Goal: Task Accomplishment & Management: Complete application form

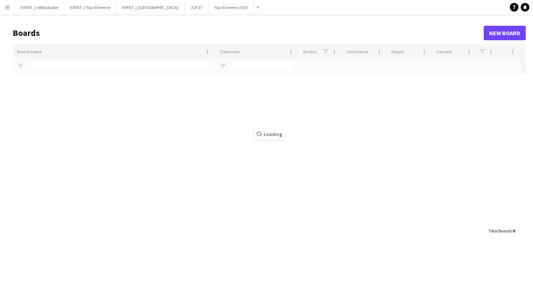
type input "***"
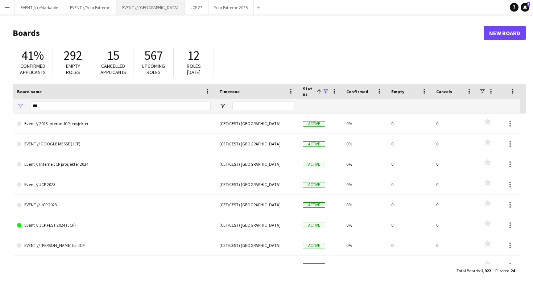
click at [150, 7] on button "EVENT // Heidelberg Close" at bounding box center [150, 7] width 68 height 14
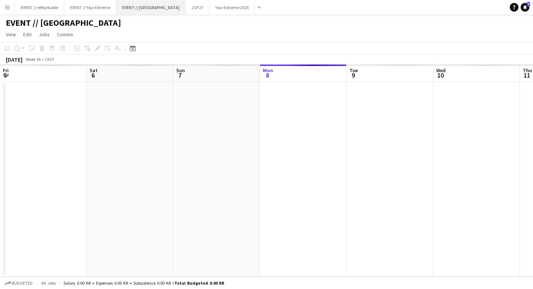
scroll to position [0, 173]
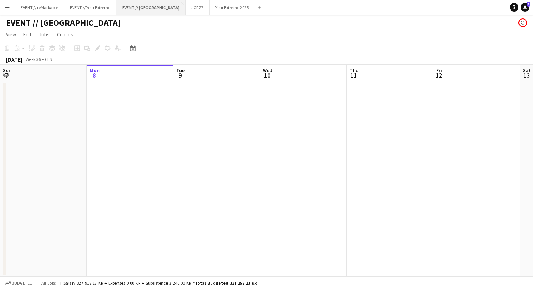
click at [161, 0] on button "EVENT // Heidelberg Close" at bounding box center [150, 7] width 69 height 14
click at [164, 0] on button "EVENT // Heidelberg Close" at bounding box center [150, 7] width 69 height 14
click at [112, 2] on app-icon "Close" at bounding box center [113, 3] width 3 height 3
click at [50, 11] on button "EVENT // reMarkable Close" at bounding box center [39, 7] width 49 height 14
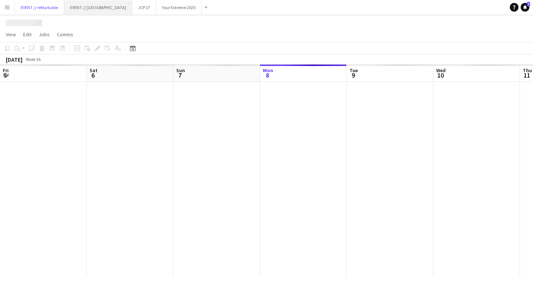
scroll to position [0, 173]
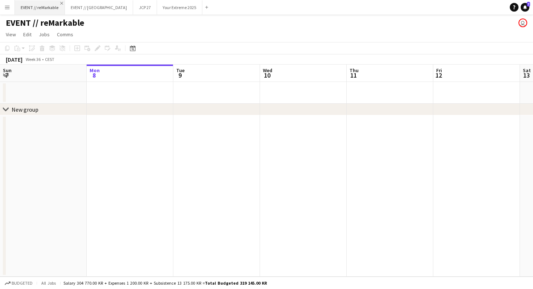
click at [62, 2] on app-icon "Close" at bounding box center [61, 3] width 3 height 3
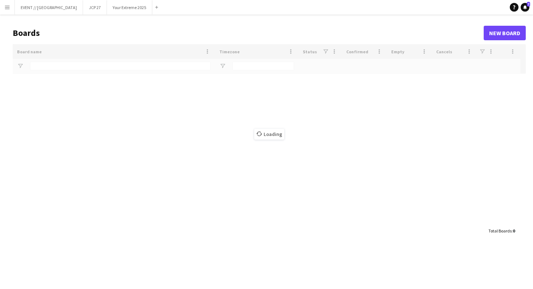
click at [10, 4] on button "Menu" at bounding box center [7, 7] width 15 height 15
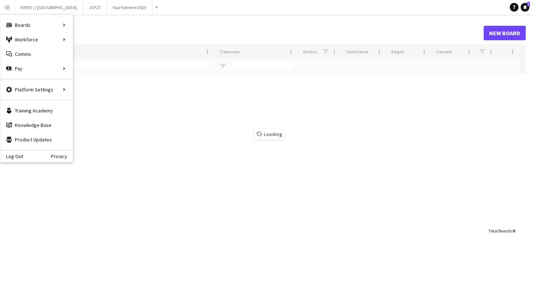
type input "***"
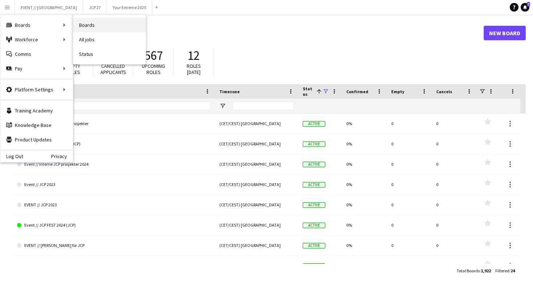
click at [87, 26] on link "Boards" at bounding box center [109, 25] width 73 height 15
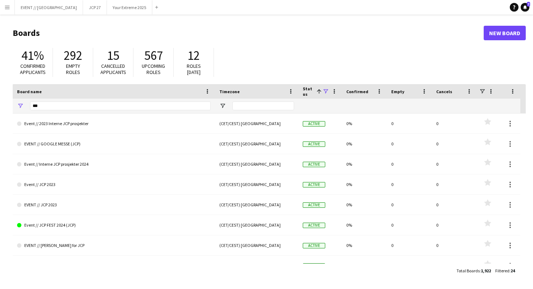
click at [510, 42] on header "Boards New Board" at bounding box center [269, 33] width 513 height 22
click at [508, 36] on link "New Board" at bounding box center [505, 33] width 42 height 15
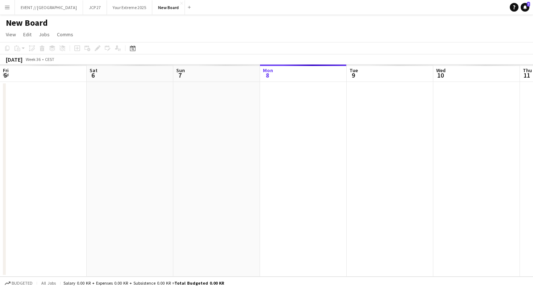
scroll to position [0, 173]
click at [35, 26] on h1 "New Board" at bounding box center [27, 22] width 42 height 11
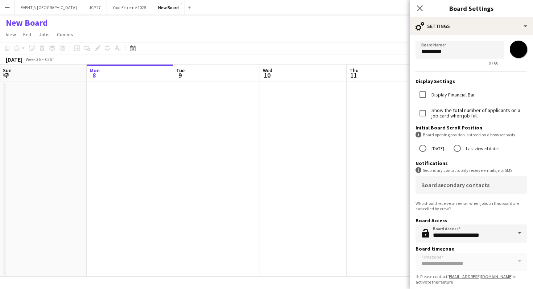
click at [35, 26] on h1 "New Board" at bounding box center [27, 22] width 42 height 11
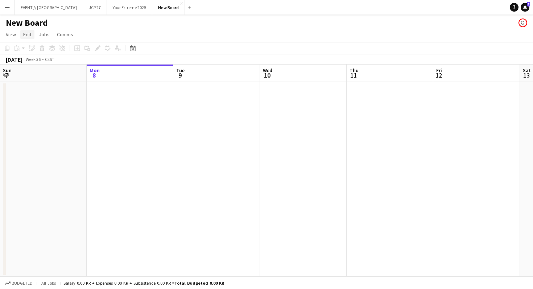
click at [30, 36] on span "Edit" at bounding box center [27, 34] width 8 height 7
click at [63, 31] on link "Comms" at bounding box center [65, 34] width 22 height 9
click at [126, 25] on div "New Board user" at bounding box center [266, 22] width 533 height 14
click at [23, 22] on h1 "New Board" at bounding box center [27, 22] width 42 height 11
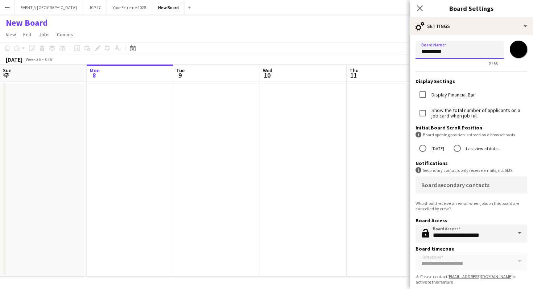
drag, startPoint x: 461, startPoint y: 50, endPoint x: 381, endPoint y: 49, distance: 80.5
click at [381, 49] on body "Menu Boards Boards Boards All jobs Status Workforce Workforce My Workforce Recr…" at bounding box center [266, 144] width 533 height 289
type input "*"
type input "**********"
click at [332, 165] on app-date-cell at bounding box center [303, 179] width 87 height 195
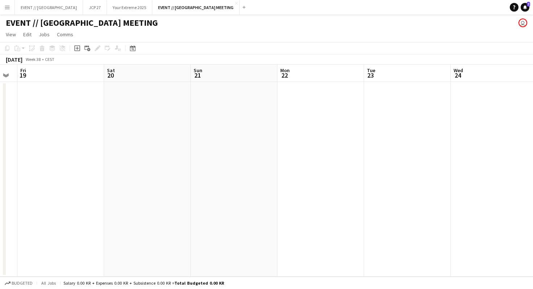
scroll to position [0, 331]
click at [237, 119] on app-date-cell at bounding box center [232, 179] width 87 height 195
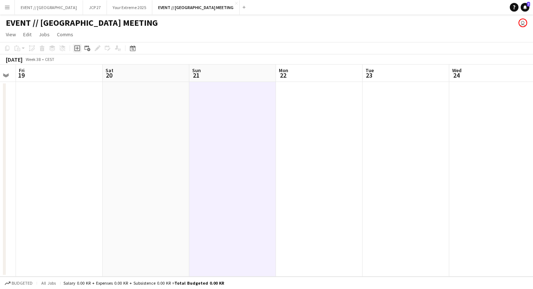
click at [79, 49] on icon "Add job" at bounding box center [77, 48] width 6 height 6
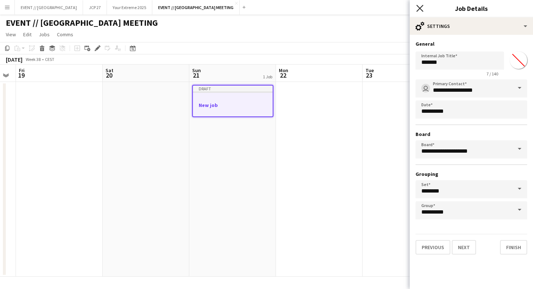
click at [420, 9] on icon at bounding box center [419, 8] width 7 height 7
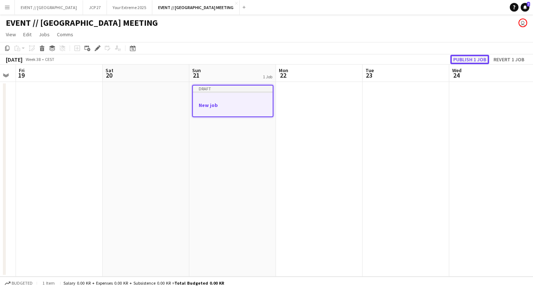
click at [470, 59] on button "Publish 1 job" at bounding box center [469, 59] width 39 height 9
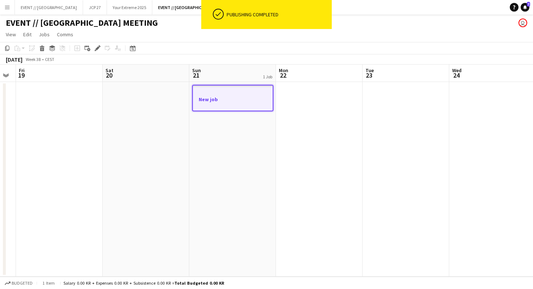
click at [243, 94] on div at bounding box center [233, 92] width 80 height 5
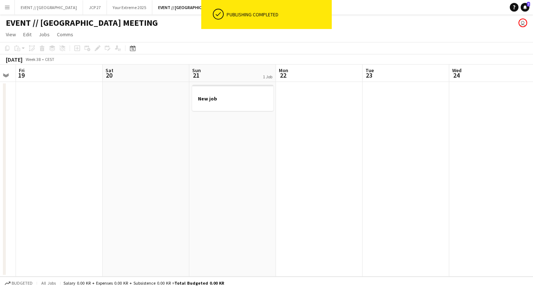
click at [37, 116] on app-date-cell at bounding box center [59, 179] width 87 height 195
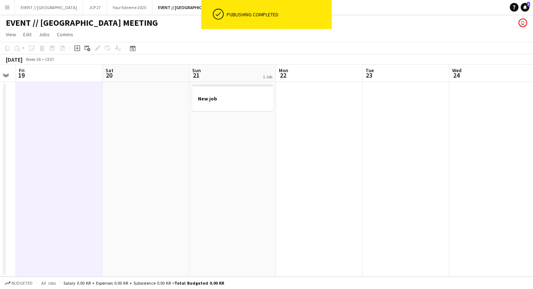
click at [47, 103] on app-date-cell at bounding box center [59, 179] width 87 height 195
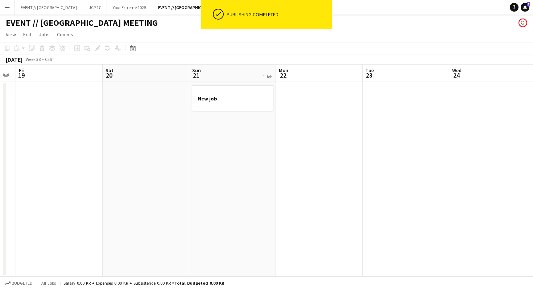
click at [49, 97] on app-date-cell at bounding box center [59, 179] width 87 height 195
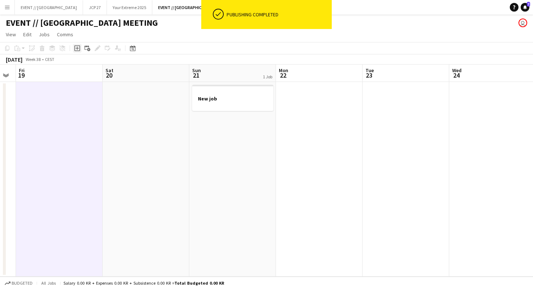
click at [79, 50] on icon "Add job" at bounding box center [77, 48] width 6 height 6
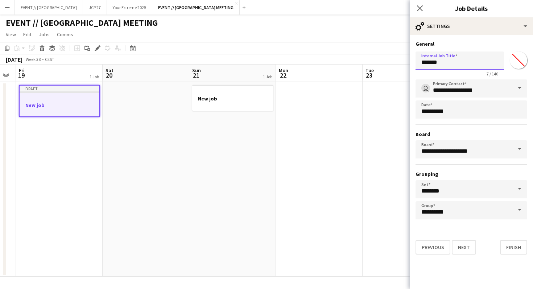
drag, startPoint x: 451, startPoint y: 60, endPoint x: 377, endPoint y: 59, distance: 73.3
click at [377, 59] on body "Menu Boards Boards Boards All jobs Status Workforce Workforce My Workforce Recr…" at bounding box center [266, 144] width 533 height 289
type input "**********"
click at [462, 246] on button "Next" at bounding box center [464, 247] width 24 height 15
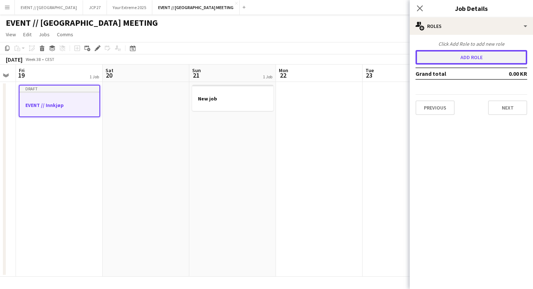
click at [470, 57] on button "Add role" at bounding box center [472, 57] width 112 height 15
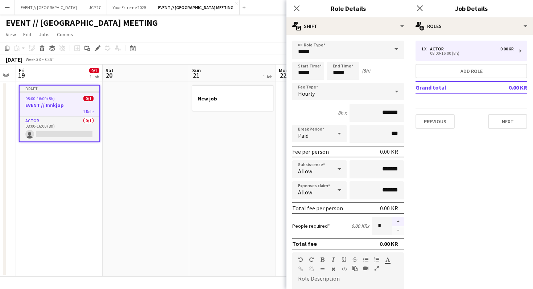
click at [397, 222] on button "button" at bounding box center [398, 221] width 12 height 9
type input "*"
click at [313, 74] on input "*****" at bounding box center [308, 71] width 32 height 18
type input "*****"
click at [301, 83] on div at bounding box center [301, 83] width 15 height 7
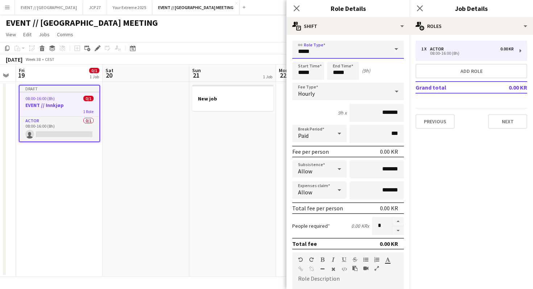
click at [302, 53] on input "*****" at bounding box center [348, 50] width 112 height 18
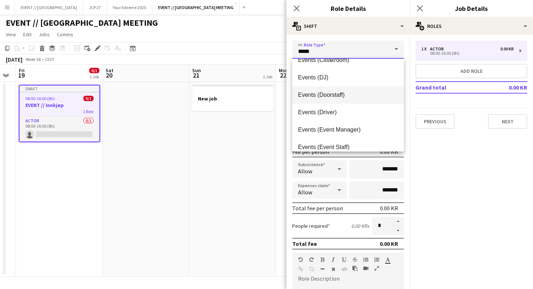
scroll to position [134, 0]
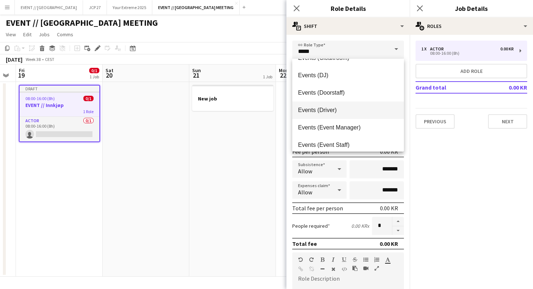
click at [315, 109] on span "Events (Driver)" at bounding box center [348, 110] width 100 height 7
type input "**********"
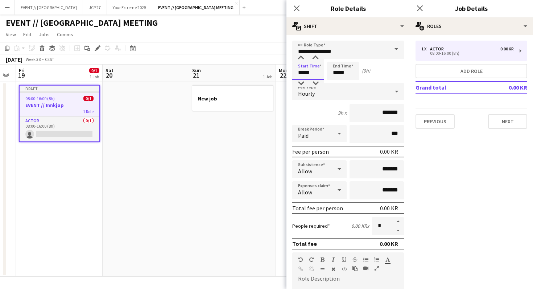
click at [318, 74] on input "*****" at bounding box center [308, 71] width 32 height 18
click at [304, 60] on div at bounding box center [301, 57] width 15 height 7
type input "*****"
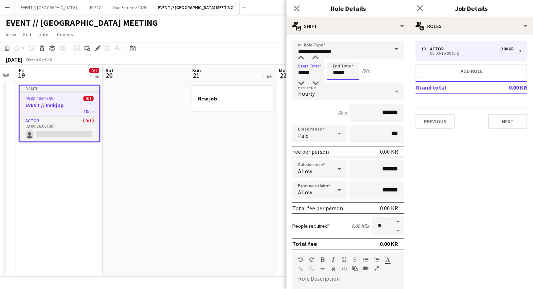
click at [339, 69] on input "*****" at bounding box center [343, 71] width 32 height 18
click at [338, 90] on div "Hourly" at bounding box center [340, 91] width 97 height 17
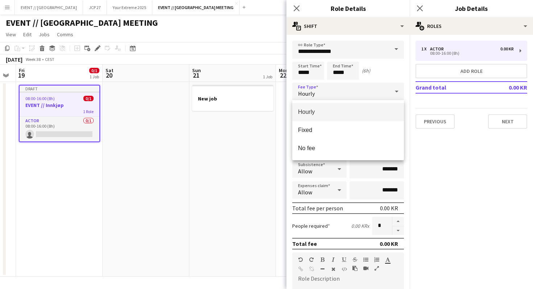
click at [337, 75] on div at bounding box center [266, 144] width 533 height 289
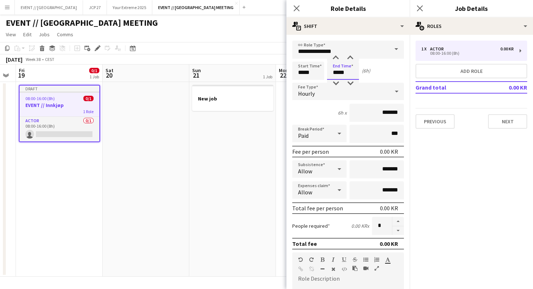
click at [337, 75] on input "*****" at bounding box center [343, 71] width 32 height 18
click at [337, 84] on div at bounding box center [336, 83] width 15 height 7
type input "*****"
click at [337, 84] on div at bounding box center [336, 83] width 15 height 7
click at [403, 70] on div "Start Time ***** End Time ***** (4h)" at bounding box center [348, 71] width 112 height 18
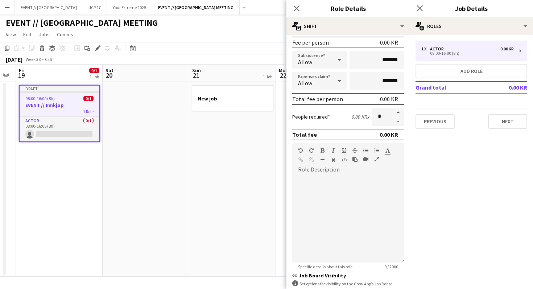
scroll to position [165, 0]
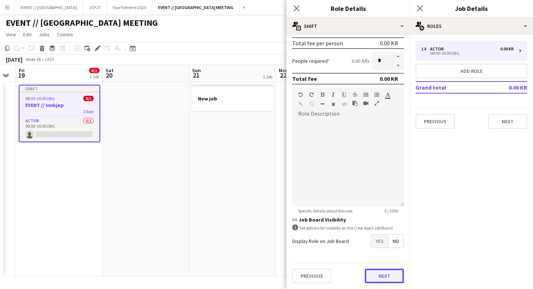
click at [378, 278] on button "Next" at bounding box center [384, 276] width 39 height 15
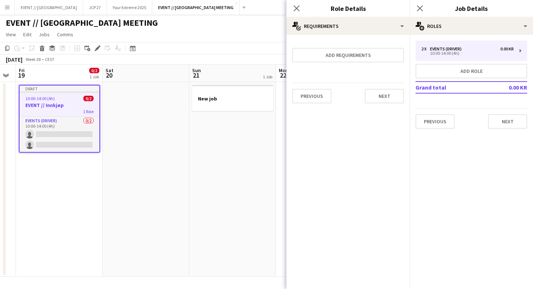
scroll to position [0, 0]
click at [375, 102] on button "Next" at bounding box center [384, 96] width 39 height 15
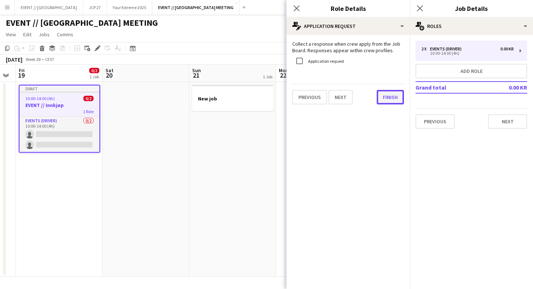
click at [380, 100] on button "Finish" at bounding box center [390, 97] width 27 height 15
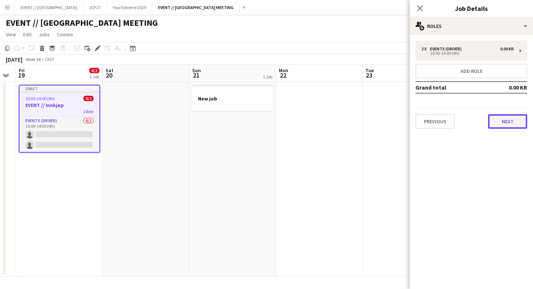
click at [509, 122] on button "Next" at bounding box center [507, 121] width 39 height 15
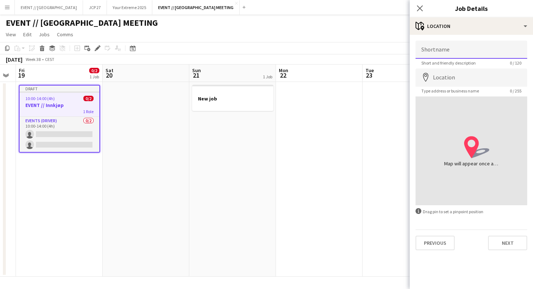
click at [447, 47] on input "Shortname" at bounding box center [472, 50] width 112 height 18
type input "*"
type input "*******"
click at [464, 84] on input "Location" at bounding box center [472, 78] width 112 height 18
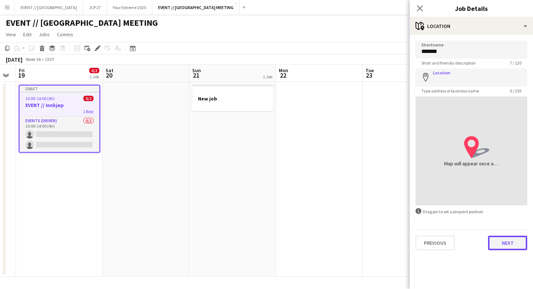
click at [503, 246] on button "Next" at bounding box center [507, 243] width 39 height 15
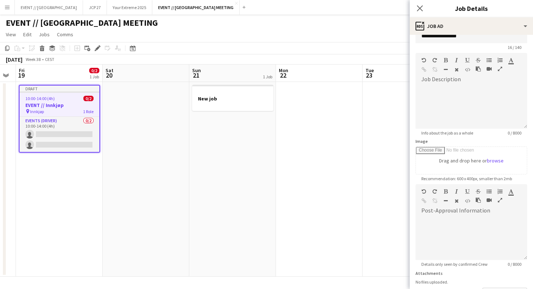
scroll to position [69, 0]
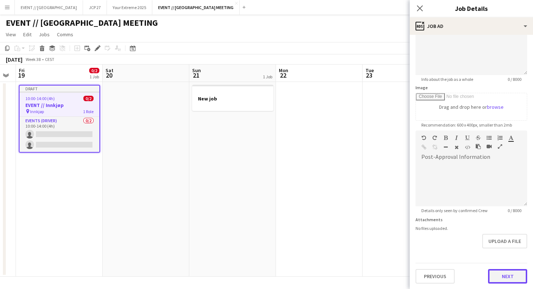
click at [509, 271] on button "Next" at bounding box center [507, 276] width 39 height 15
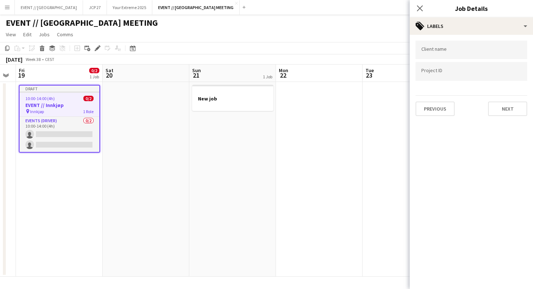
scroll to position [0, 0]
click at [456, 52] on input "Type to search client labels..." at bounding box center [471, 52] width 100 height 7
type input "***"
drag, startPoint x: 439, startPoint y: 50, endPoint x: 417, endPoint y: 50, distance: 22.5
click at [416, 50] on div "***" at bounding box center [472, 50] width 112 height 18
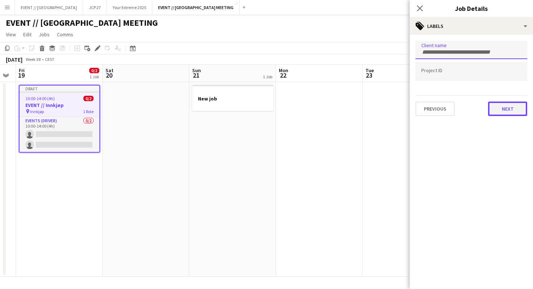
click at [500, 112] on button "Next" at bounding box center [507, 109] width 39 height 15
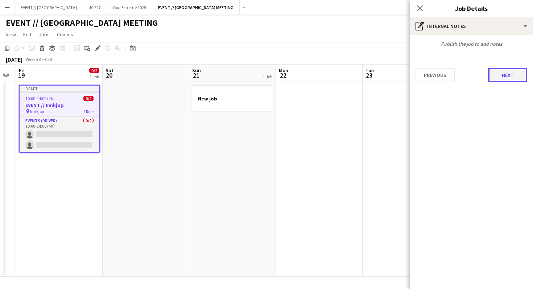
click at [504, 78] on button "Next" at bounding box center [507, 75] width 39 height 15
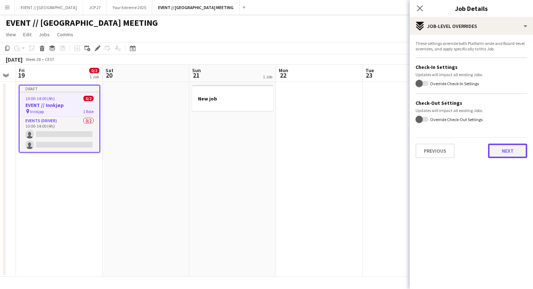
click at [505, 149] on button "Next" at bounding box center [507, 151] width 39 height 15
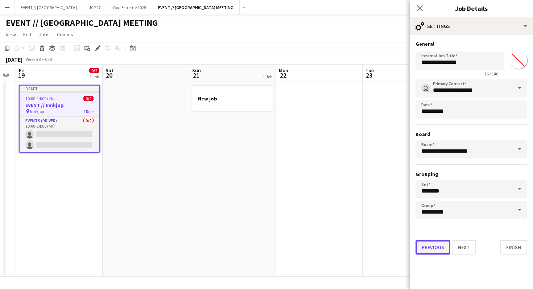
click at [444, 247] on button "Previous" at bounding box center [433, 247] width 35 height 15
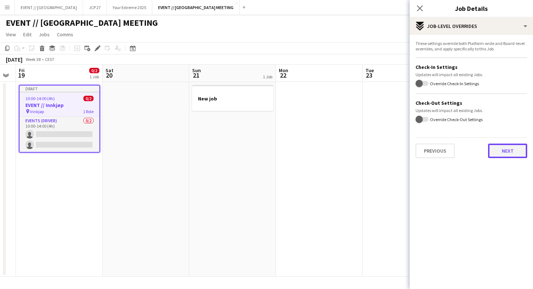
click at [506, 154] on button "Next" at bounding box center [507, 151] width 39 height 15
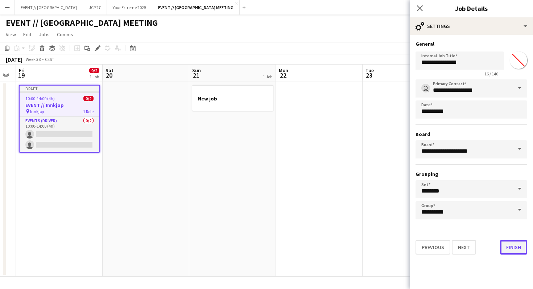
click at [511, 247] on button "Finish" at bounding box center [513, 247] width 27 height 15
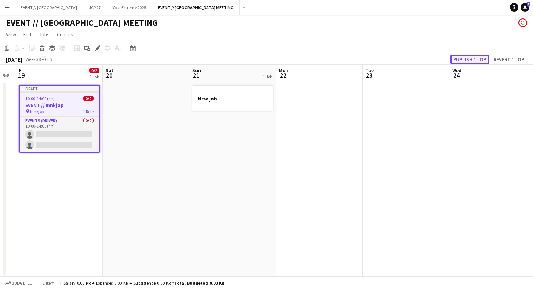
click at [467, 55] on button "Publish 1 job" at bounding box center [469, 59] width 39 height 9
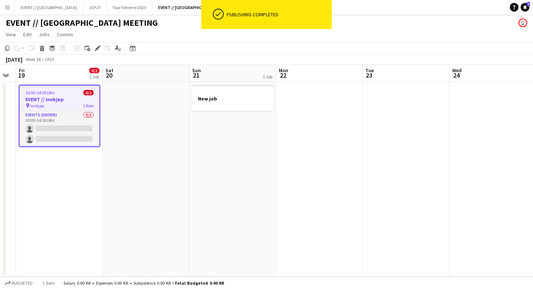
click at [71, 94] on div "10:00-14:00 (4h) 0/2" at bounding box center [60, 92] width 80 height 5
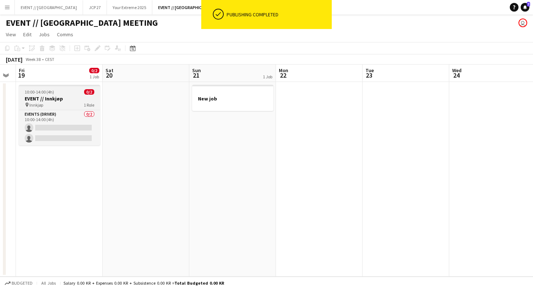
click at [71, 94] on div "10:00-14:00 (4h) 0/2" at bounding box center [59, 91] width 81 height 5
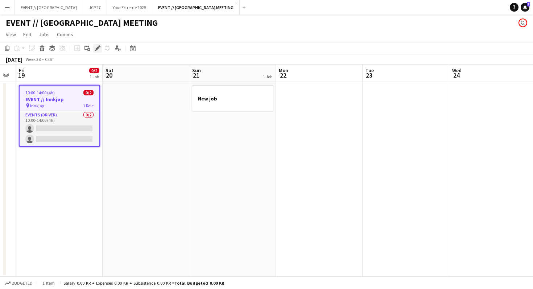
click at [97, 52] on div "Edit" at bounding box center [97, 48] width 9 height 9
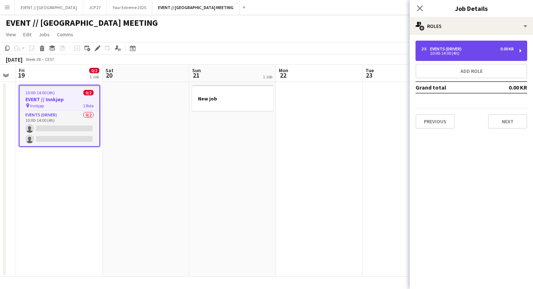
click at [449, 60] on div "2 x Events (Driver) 0.00 KR 10:00-14:00 (4h)" at bounding box center [472, 51] width 112 height 20
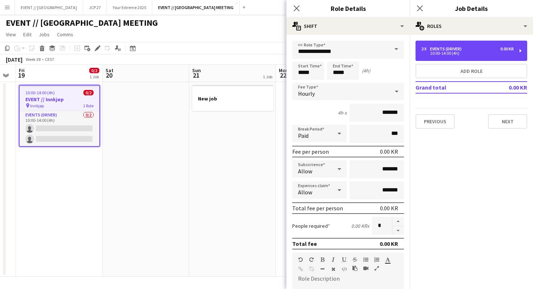
scroll to position [165, 0]
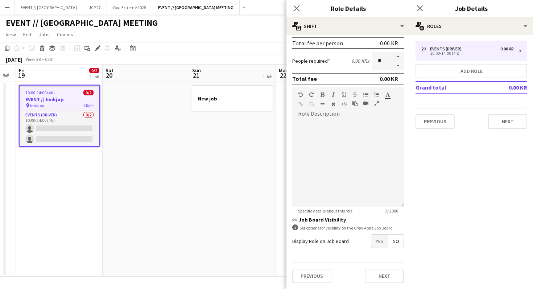
click at [379, 242] on span "Yes" at bounding box center [379, 241] width 17 height 13
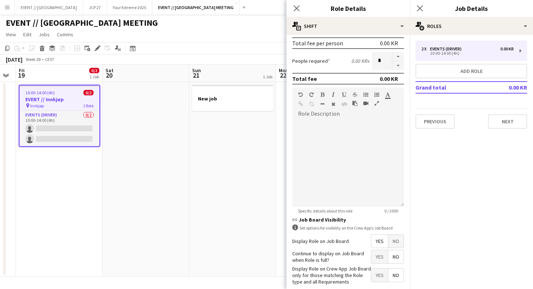
scroll to position [202, 0]
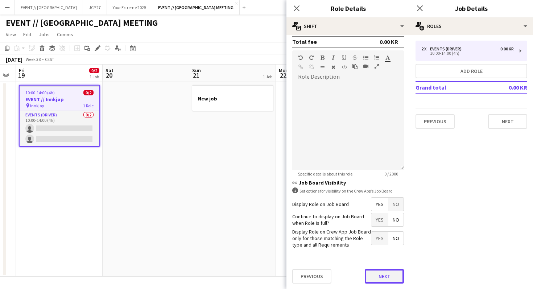
click at [381, 277] on button "Next" at bounding box center [384, 276] width 39 height 15
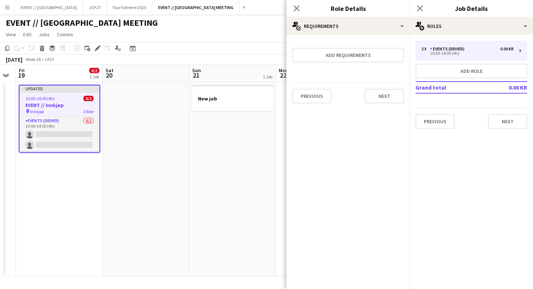
scroll to position [0, 0]
click at [376, 99] on button "Next" at bounding box center [384, 96] width 39 height 15
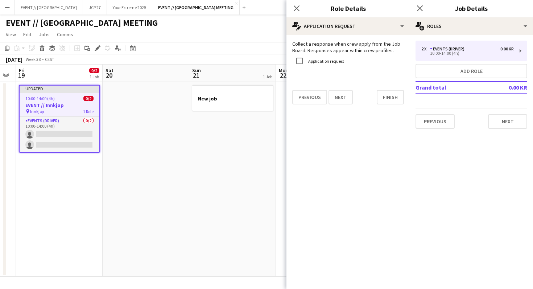
click at [298, 3] on div "Close pop-in" at bounding box center [296, 8] width 20 height 17
click at [298, 5] on icon "Close pop-in" at bounding box center [296, 8] width 7 height 7
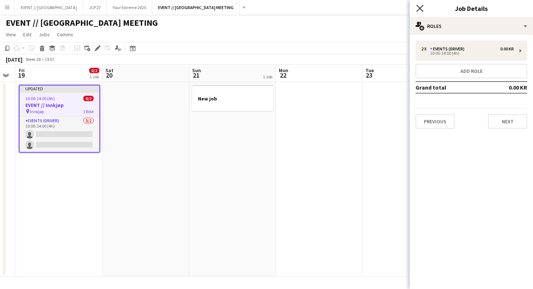
click at [421, 7] on icon at bounding box center [419, 8] width 7 height 7
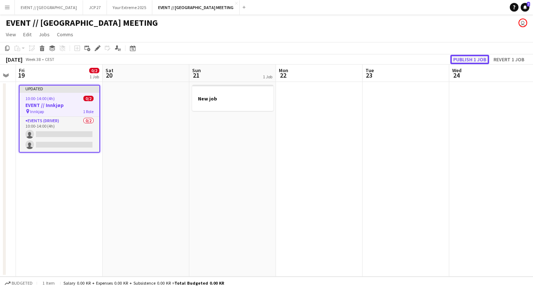
click at [476, 59] on button "Publish 1 job" at bounding box center [469, 59] width 39 height 9
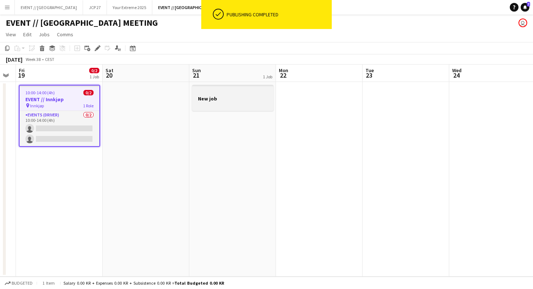
click at [209, 104] on div at bounding box center [232, 105] width 81 height 6
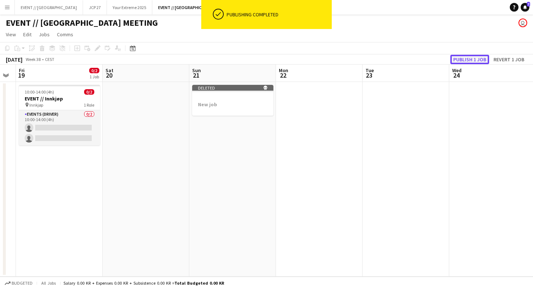
click at [476, 62] on button "Publish 1 job" at bounding box center [469, 59] width 39 height 9
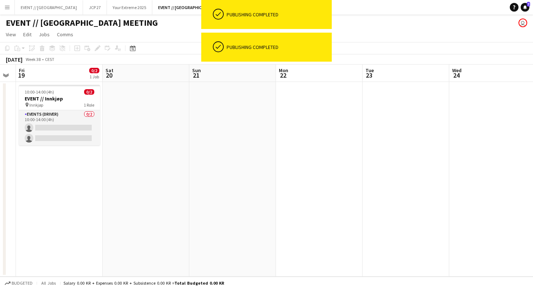
click at [288, 117] on app-date-cell at bounding box center [319, 179] width 87 height 195
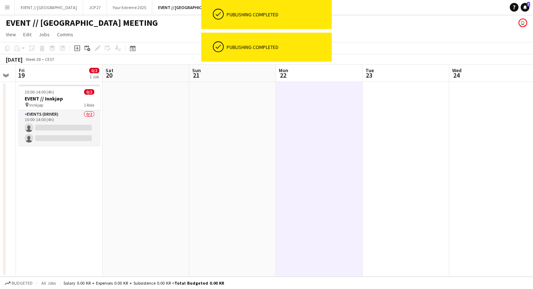
click at [215, 110] on app-date-cell at bounding box center [232, 179] width 87 height 195
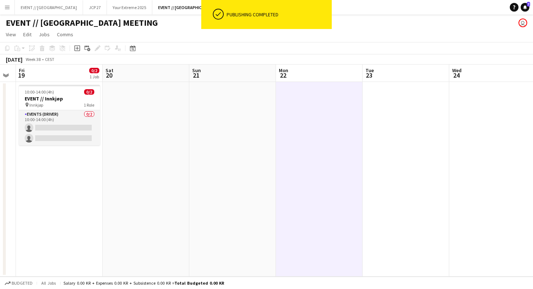
scroll to position [0, 331]
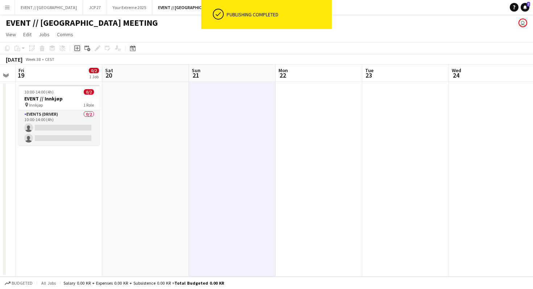
click at [79, 48] on icon "Add job" at bounding box center [77, 48] width 6 height 6
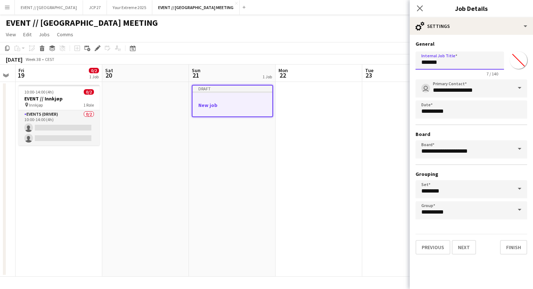
drag, startPoint x: 458, startPoint y: 64, endPoint x: 413, endPoint y: 61, distance: 44.7
click at [413, 61] on form "**********" at bounding box center [471, 148] width 123 height 214
type input "**********"
click at [460, 251] on button "Next" at bounding box center [464, 247] width 24 height 15
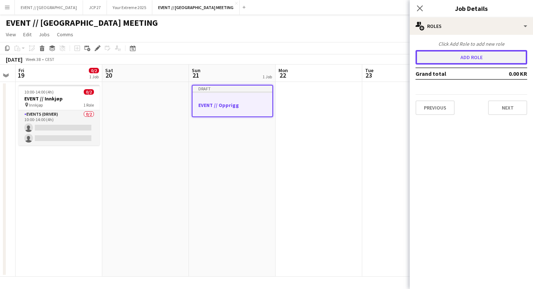
click at [458, 62] on button "Add role" at bounding box center [472, 57] width 112 height 15
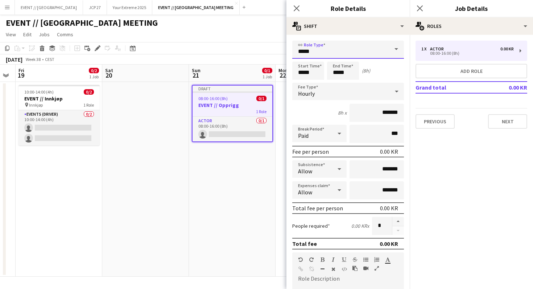
click at [328, 48] on input "*****" at bounding box center [348, 50] width 112 height 18
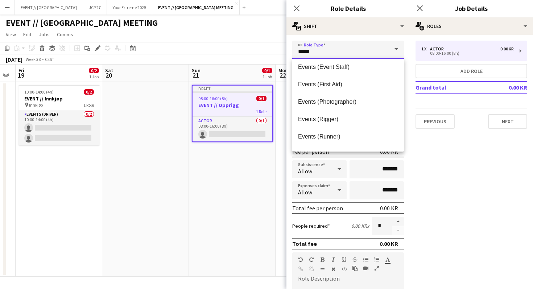
scroll to position [215, 0]
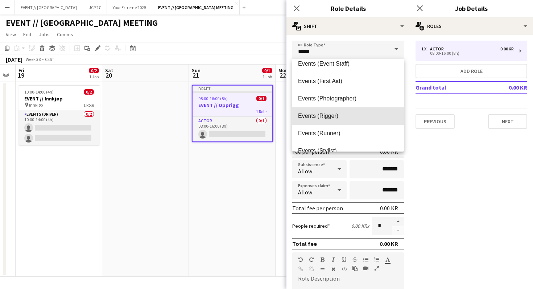
click at [326, 114] on span "Events (Rigger)" at bounding box center [348, 115] width 100 height 7
type input "**********"
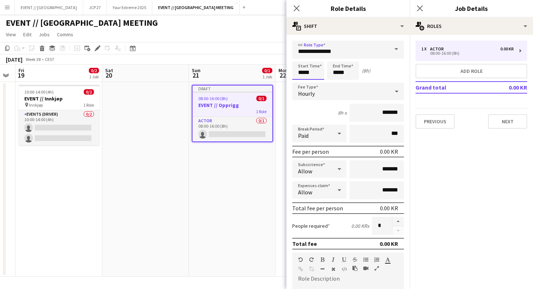
click at [310, 75] on input "*****" at bounding box center [308, 71] width 32 height 18
click at [302, 78] on input "*****" at bounding box center [308, 71] width 32 height 18
click at [302, 82] on div at bounding box center [301, 83] width 15 height 7
click at [301, 57] on div at bounding box center [301, 57] width 15 height 7
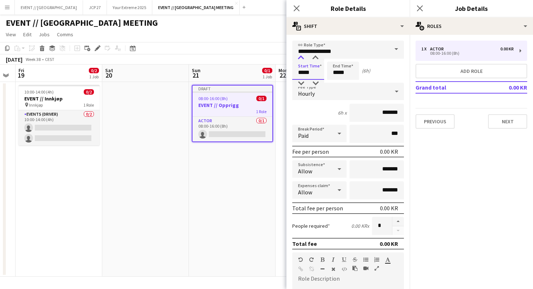
click at [301, 57] on div at bounding box center [301, 57] width 15 height 7
click at [342, 75] on input "*****" at bounding box center [343, 71] width 32 height 18
click at [313, 76] on input "*****" at bounding box center [308, 71] width 32 height 18
click at [302, 61] on div at bounding box center [301, 57] width 15 height 7
click at [302, 57] on div at bounding box center [301, 57] width 15 height 7
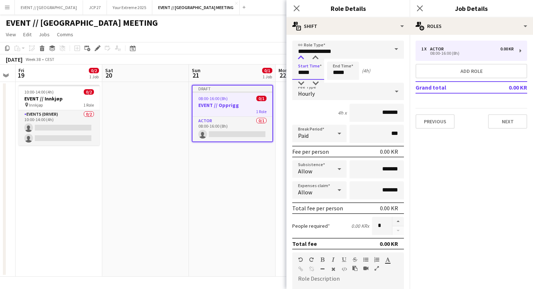
click at [302, 57] on div at bounding box center [301, 57] width 15 height 7
type input "*****"
click at [302, 57] on div at bounding box center [301, 57] width 15 height 7
click at [329, 71] on input "*****" at bounding box center [343, 71] width 32 height 18
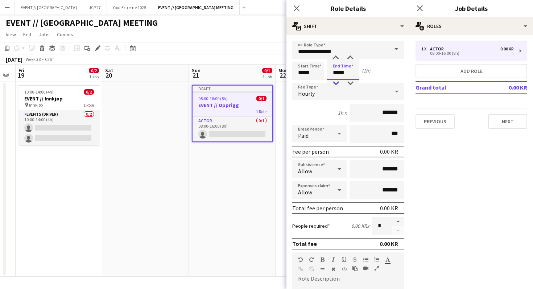
click at [337, 82] on div at bounding box center [336, 83] width 15 height 7
click at [337, 59] on div at bounding box center [336, 57] width 15 height 7
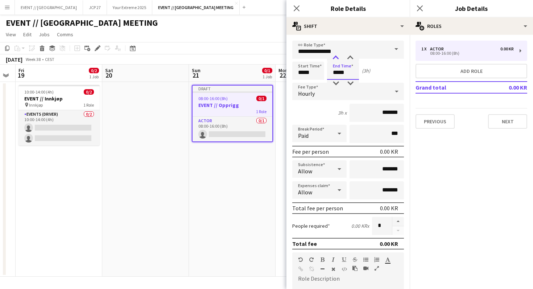
click at [337, 59] on div at bounding box center [336, 57] width 15 height 7
type input "*****"
click at [337, 59] on div at bounding box center [336, 57] width 15 height 7
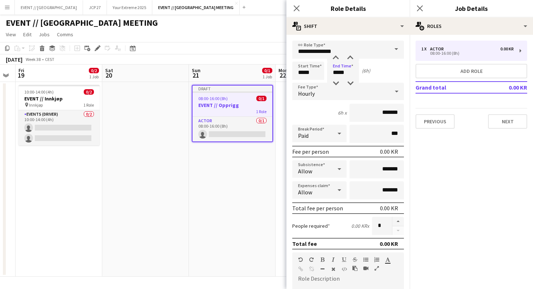
click at [377, 73] on div "Start Time ***** End Time ***** (6h)" at bounding box center [348, 71] width 112 height 18
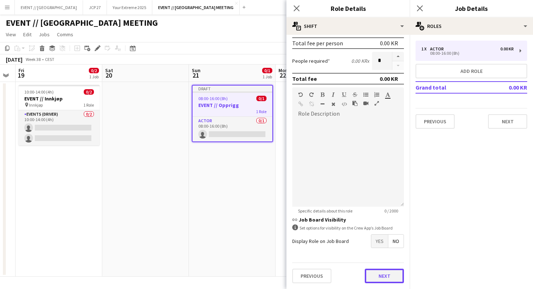
click at [392, 279] on button "Next" at bounding box center [384, 276] width 39 height 15
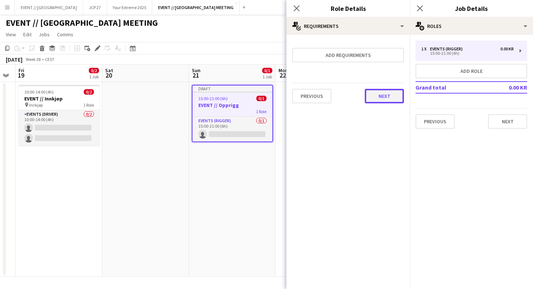
click at [389, 96] on button "Next" at bounding box center [384, 96] width 39 height 15
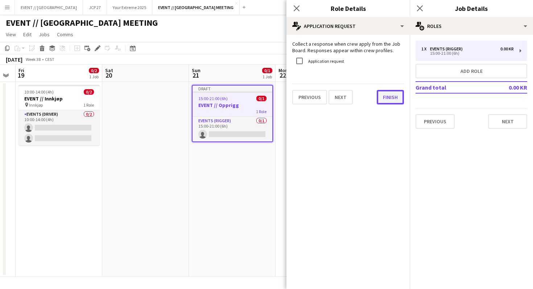
click at [389, 96] on button "Finish" at bounding box center [390, 97] width 27 height 15
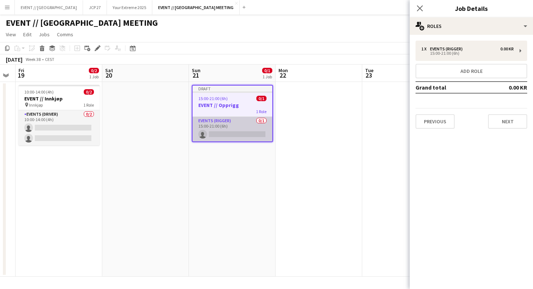
click at [247, 120] on app-card-role "Events (Rigger) 0/1 15:00-21:00 (6h) single-neutral-actions" at bounding box center [233, 129] width 80 height 25
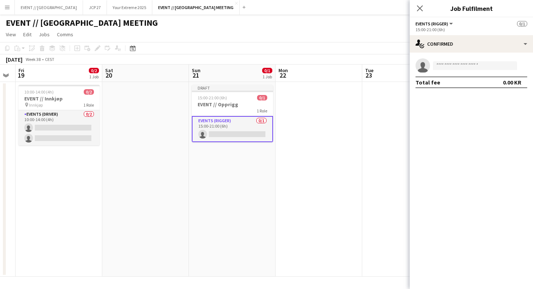
click at [247, 120] on app-card-role "Events (Rigger) 0/1 15:00-21:00 (6h) single-neutral-actions" at bounding box center [232, 129] width 81 height 26
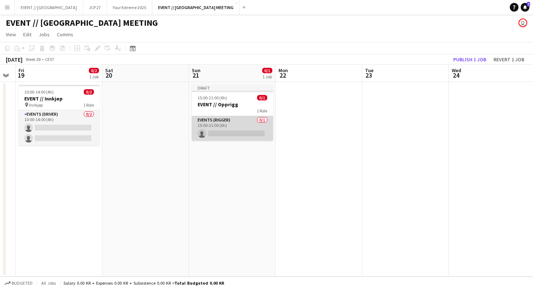
click at [247, 120] on app-card-role "Events (Rigger) 0/1 15:00-21:00 (6h) single-neutral-actions" at bounding box center [232, 128] width 81 height 25
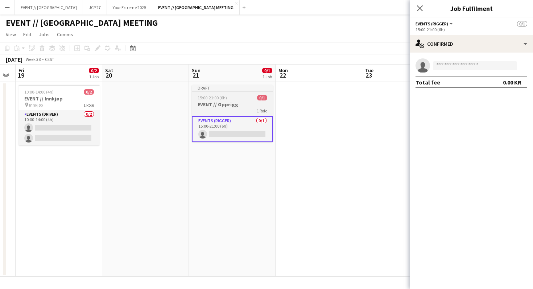
click at [241, 103] on h3 "EVENT // Opprigg" at bounding box center [232, 104] width 81 height 7
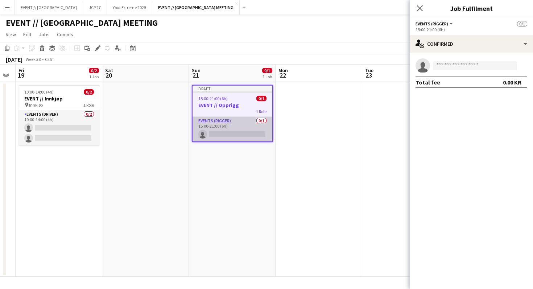
click at [243, 130] on app-card-role "Events (Rigger) 0/1 15:00-21:00 (6h) single-neutral-actions" at bounding box center [233, 129] width 80 height 25
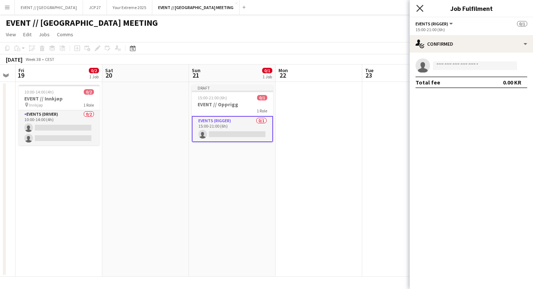
click at [421, 8] on icon "Close pop-in" at bounding box center [419, 8] width 7 height 7
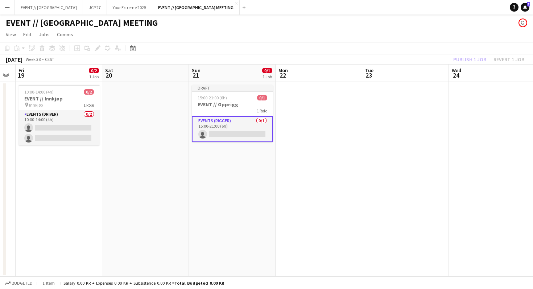
click at [463, 60] on div "Publish 1 job Revert 1 job" at bounding box center [489, 59] width 88 height 9
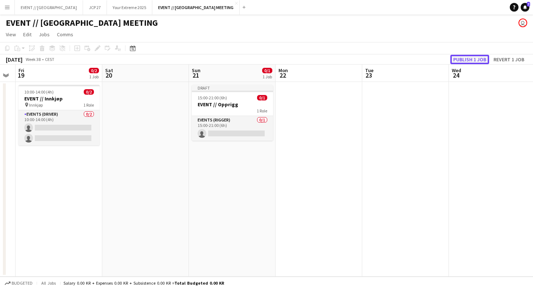
click at [466, 60] on button "Publish 1 job" at bounding box center [469, 59] width 39 height 9
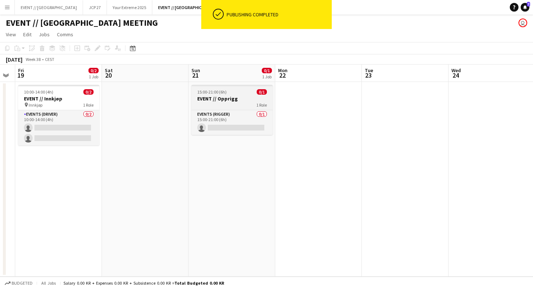
click at [215, 98] on h3 "EVENT // Opprigg" at bounding box center [231, 98] width 81 height 7
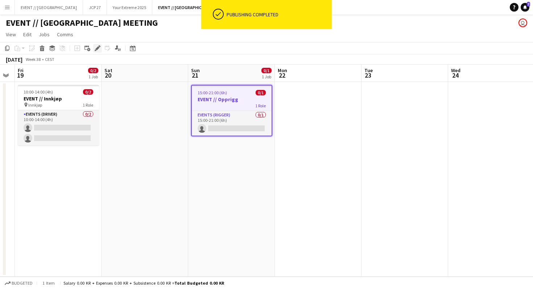
click at [98, 48] on icon at bounding box center [97, 48] width 4 height 4
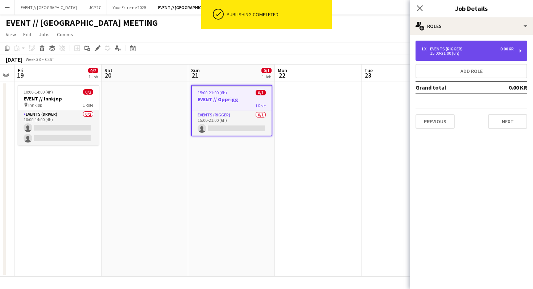
click at [469, 49] on div "1 x Events (Rigger) 0.00 KR" at bounding box center [467, 48] width 92 height 5
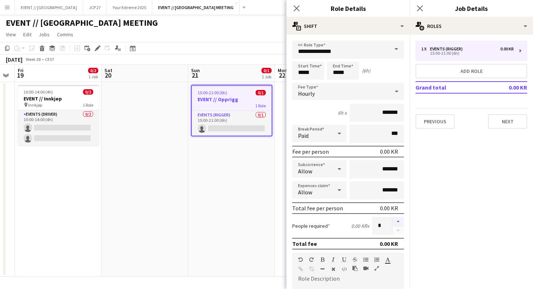
click at [397, 222] on button "button" at bounding box center [398, 221] width 12 height 9
type input "*"
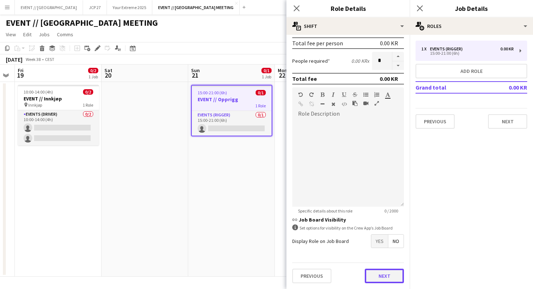
click at [385, 282] on button "Next" at bounding box center [384, 276] width 39 height 15
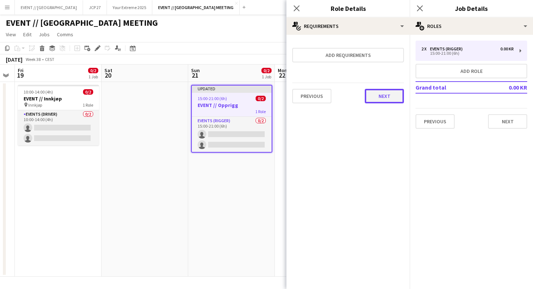
click at [378, 94] on button "Next" at bounding box center [384, 96] width 39 height 15
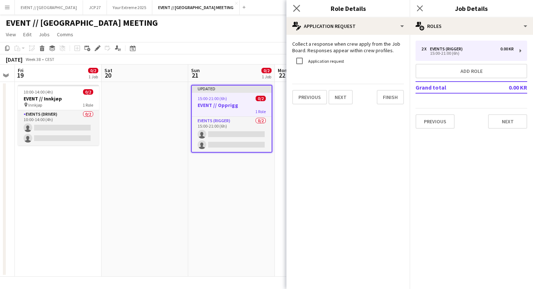
click at [296, 4] on app-icon "Close pop-in" at bounding box center [297, 8] width 11 height 11
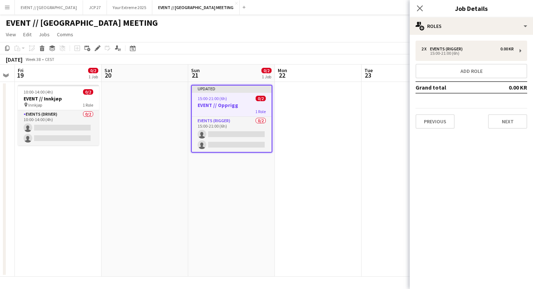
click at [425, 6] on div "Close pop-in" at bounding box center [420, 8] width 20 height 17
click at [421, 10] on icon at bounding box center [419, 8] width 7 height 7
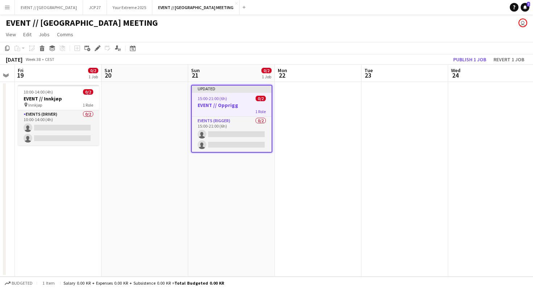
click at [463, 54] on app-toolbar "Copy Paste Paste Command V Paste with crew Command Shift V Paste linked Job [GE…" at bounding box center [266, 48] width 533 height 12
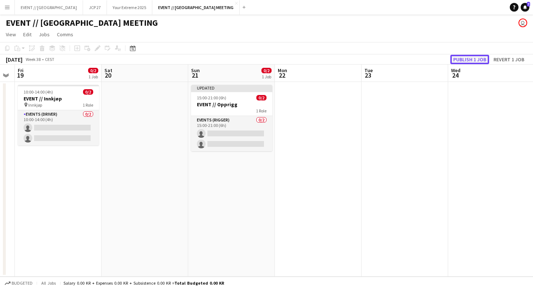
click at [463, 57] on button "Publish 1 job" at bounding box center [469, 59] width 39 height 9
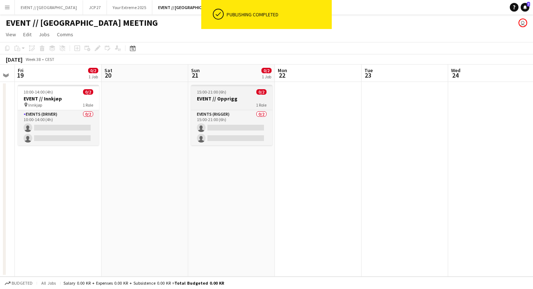
click at [224, 101] on h3 "EVENT // Opprigg" at bounding box center [231, 98] width 81 height 7
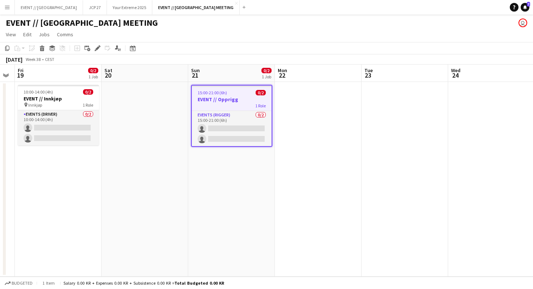
click at [269, 106] on div "1 Role" at bounding box center [232, 106] width 80 height 6
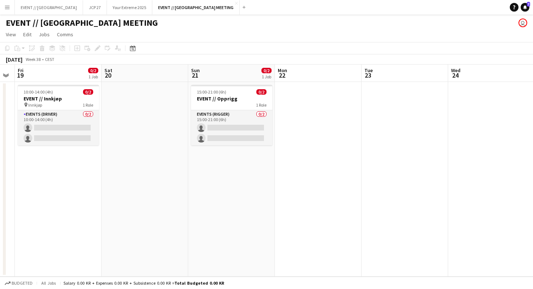
click at [293, 107] on app-date-cell at bounding box center [318, 179] width 87 height 195
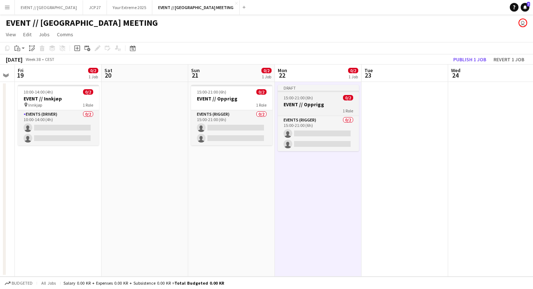
click at [318, 104] on h3 "EVENT // Opprigg" at bounding box center [318, 104] width 81 height 7
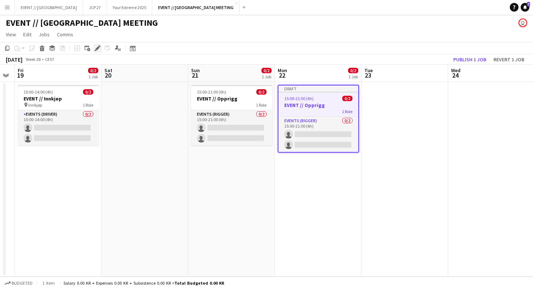
click at [99, 46] on icon at bounding box center [100, 46] width 2 height 2
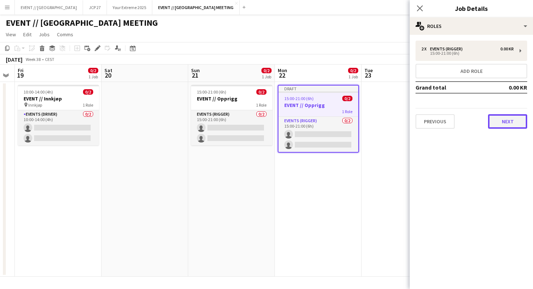
click at [497, 119] on button "Next" at bounding box center [507, 121] width 39 height 15
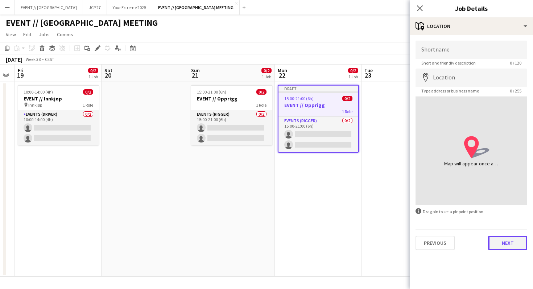
click at [501, 246] on button "Next" at bounding box center [507, 243] width 39 height 15
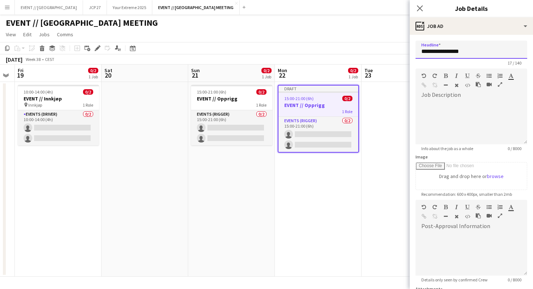
drag, startPoint x: 445, startPoint y: 52, endPoint x: 500, endPoint y: 51, distance: 54.8
click at [500, 52] on input "**********" at bounding box center [472, 50] width 112 height 18
click at [442, 51] on input "**********" at bounding box center [472, 50] width 112 height 18
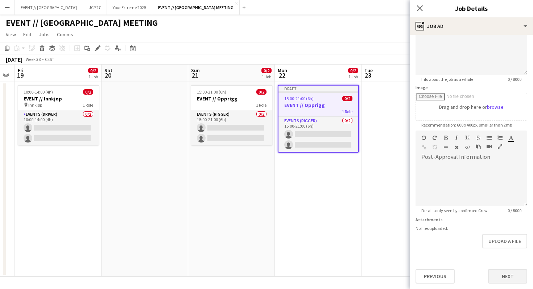
type input "**********"
click at [503, 281] on button "Next" at bounding box center [507, 276] width 39 height 15
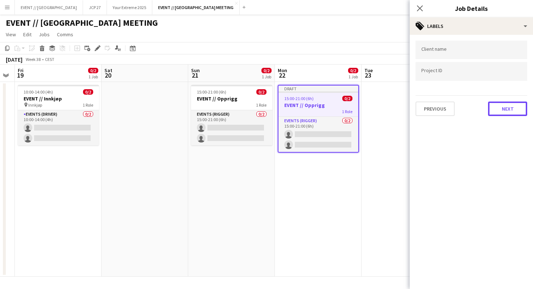
click at [501, 110] on button "Next" at bounding box center [507, 109] width 39 height 15
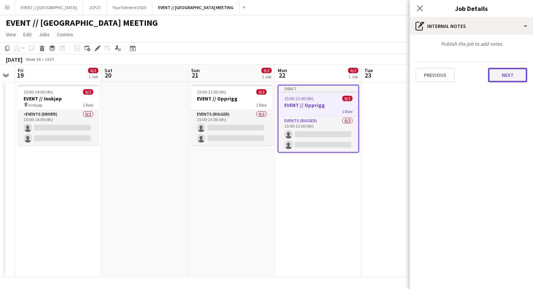
click at [513, 80] on button "Next" at bounding box center [507, 75] width 39 height 15
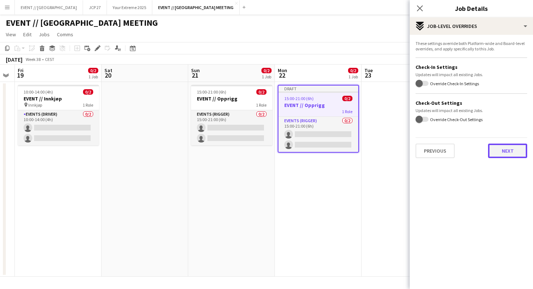
click at [509, 148] on button "Next" at bounding box center [507, 151] width 39 height 15
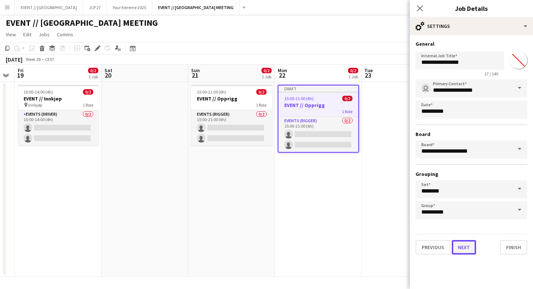
click at [466, 251] on button "Next" at bounding box center [464, 247] width 24 height 15
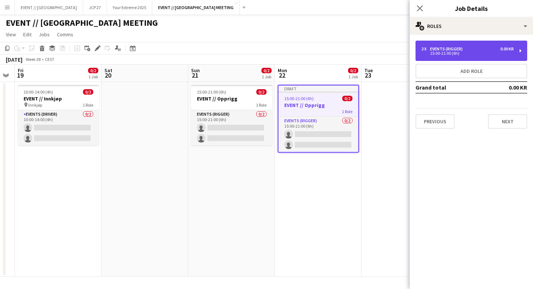
click at [430, 49] on div "Events (Rigger)" at bounding box center [448, 48] width 36 height 5
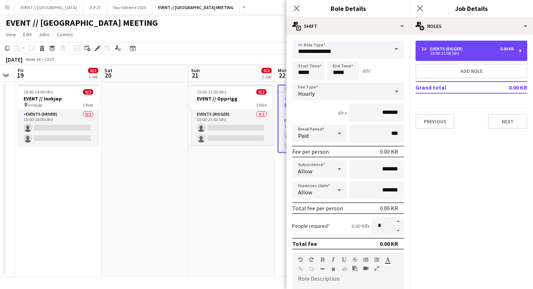
scroll to position [165, 0]
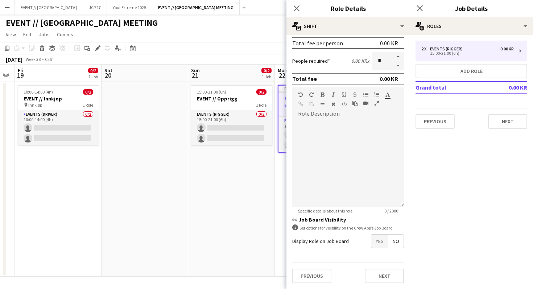
click at [380, 243] on span "Yes" at bounding box center [379, 241] width 17 height 13
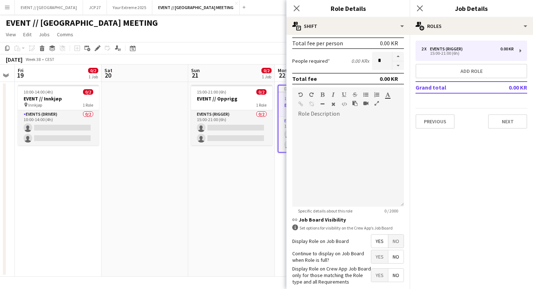
scroll to position [202, 0]
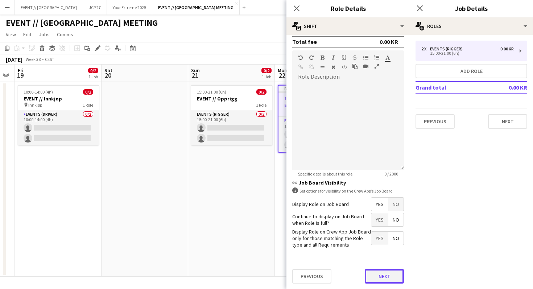
click at [387, 270] on button "Next" at bounding box center [384, 276] width 39 height 15
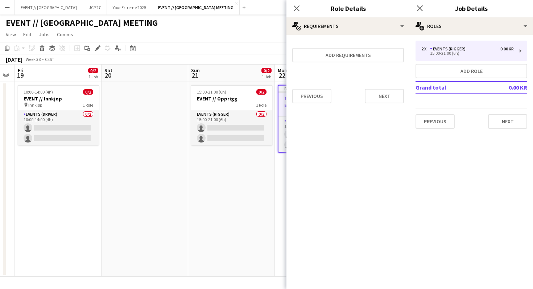
scroll to position [0, 0]
click at [376, 95] on button "Next" at bounding box center [384, 96] width 39 height 15
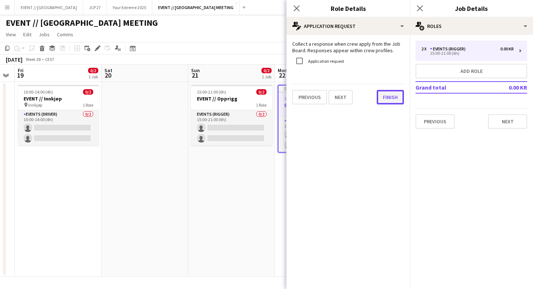
click at [387, 94] on button "Finish" at bounding box center [390, 97] width 27 height 15
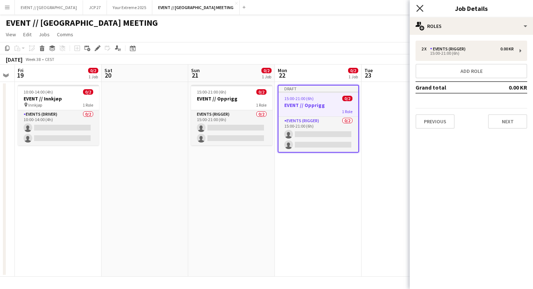
click at [420, 5] on icon "Close pop-in" at bounding box center [419, 8] width 7 height 7
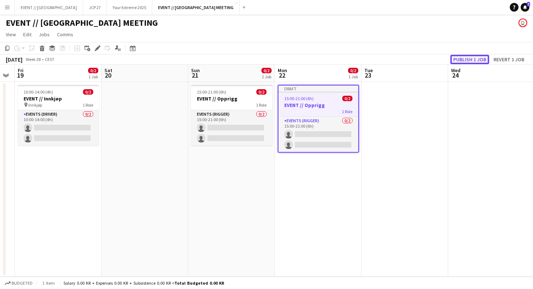
click at [475, 57] on button "Publish 1 job" at bounding box center [469, 59] width 39 height 9
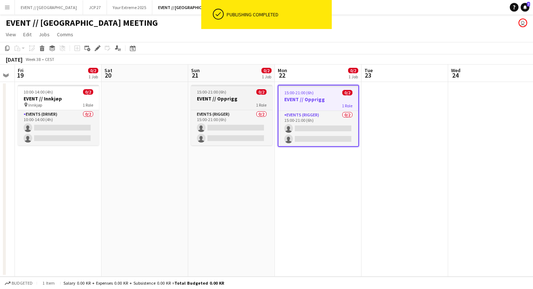
click at [248, 88] on app-job-card "15:00-21:00 (6h) 0/2 EVENT // Opprigg 1 Role Events (Rigger) 0/2 15:00-21:00 (6…" at bounding box center [231, 115] width 81 height 61
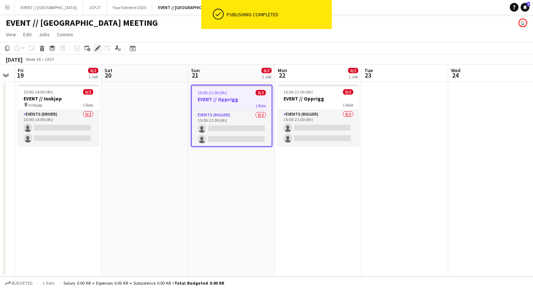
click at [98, 48] on icon at bounding box center [97, 48] width 4 height 4
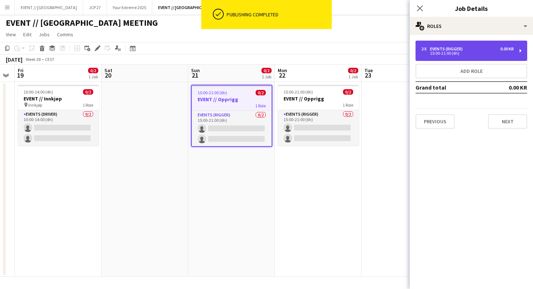
click at [437, 57] on div "2 x Events (Rigger) 0.00 KR 15:00-21:00 (6h)" at bounding box center [472, 51] width 112 height 20
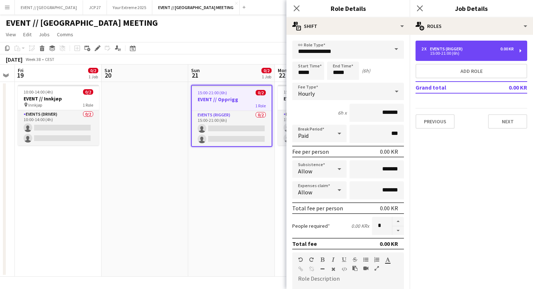
scroll to position [165, 0]
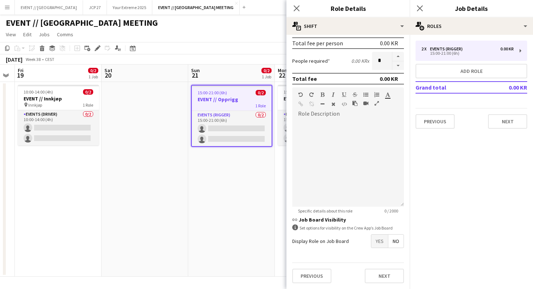
click at [380, 245] on span "Yes" at bounding box center [379, 241] width 17 height 13
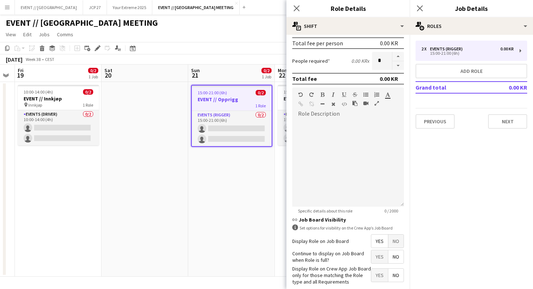
scroll to position [202, 0]
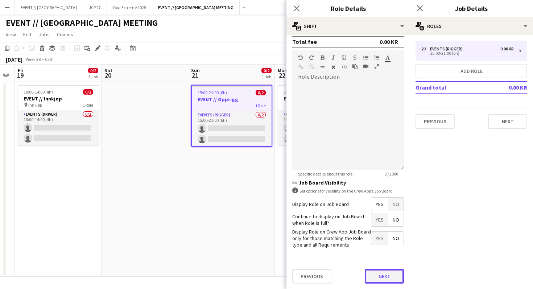
click at [385, 275] on button "Next" at bounding box center [384, 276] width 39 height 15
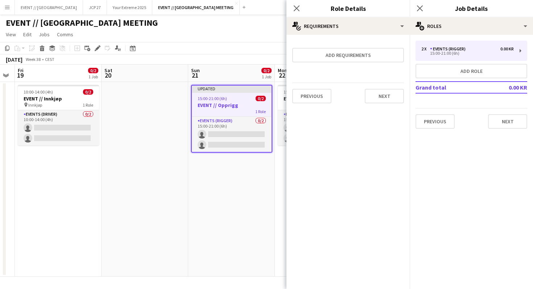
scroll to position [0, 0]
click at [230, 219] on app-date-cell "Updated 15:00-21:00 (6h) 0/2 EVENT // Opprigg 1 Role Events (Rigger) 0/2 15:00-…" at bounding box center [231, 179] width 87 height 195
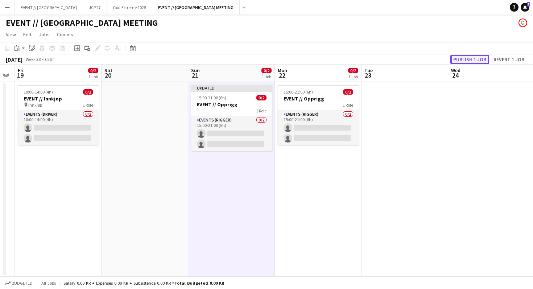
click at [463, 59] on button "Publish 1 job" at bounding box center [469, 59] width 39 height 9
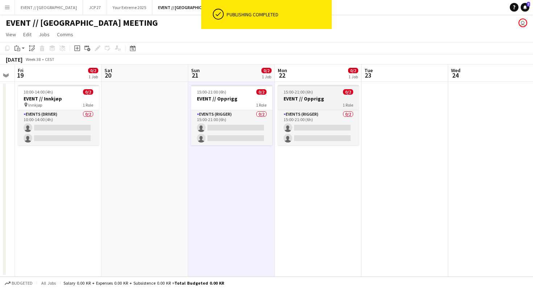
click at [325, 88] on app-job-card "15:00-21:00 (6h) 0/2 EVENT // Opprigg 1 Role Events (Rigger) 0/2 15:00-21:00 (6…" at bounding box center [318, 115] width 81 height 61
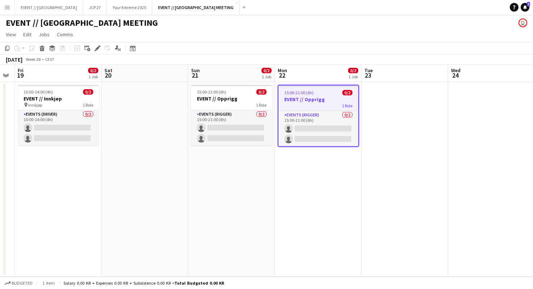
click at [337, 91] on div "15:00-21:00 (6h) 0/2" at bounding box center [318, 92] width 80 height 5
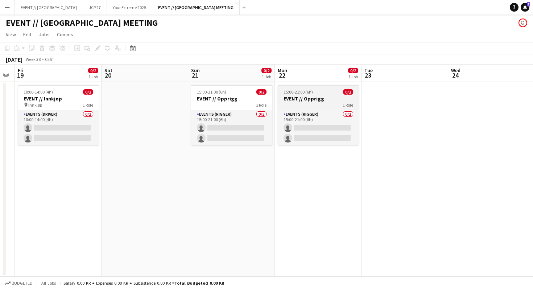
click at [337, 91] on div "15:00-21:00 (6h) 0/2" at bounding box center [318, 91] width 81 height 5
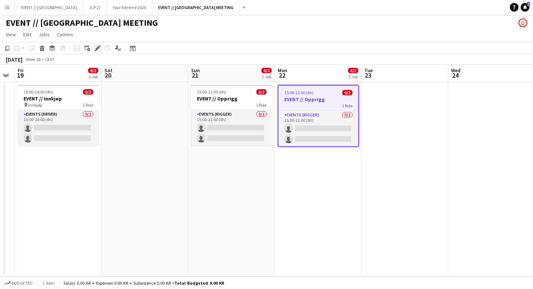
click at [99, 48] on icon "Edit" at bounding box center [98, 48] width 6 height 6
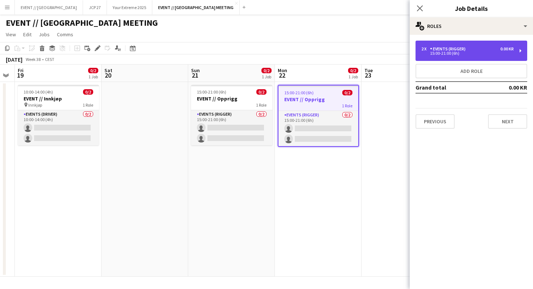
click at [446, 56] on div "2 x Events (Rigger) 0.00 KR 15:00-21:00 (6h)" at bounding box center [472, 51] width 112 height 20
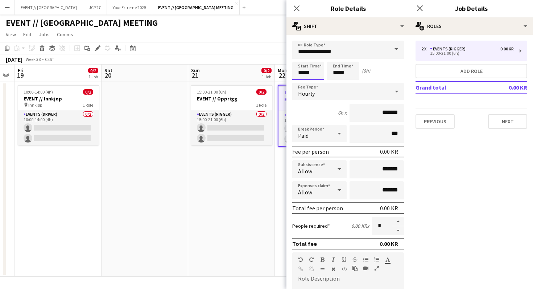
click at [311, 75] on input "*****" at bounding box center [308, 71] width 32 height 18
click at [301, 73] on input "*****" at bounding box center [308, 71] width 32 height 18
type input "*****"
click at [334, 73] on input "*****" at bounding box center [343, 71] width 32 height 18
click at [383, 71] on div "Start Time ***** End Time ***** (13h)" at bounding box center [348, 71] width 112 height 18
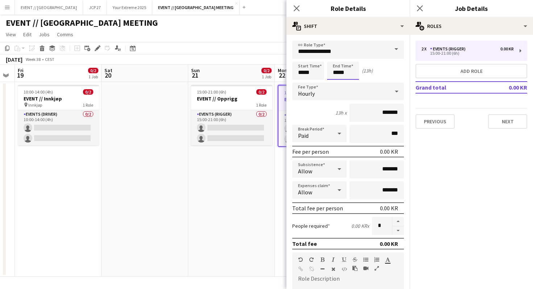
click at [347, 76] on input "*****" at bounding box center [343, 71] width 32 height 18
type input "*****"
click at [387, 81] on form "**********" at bounding box center [347, 266] width 123 height 451
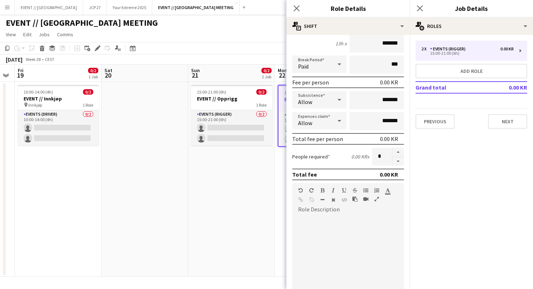
scroll to position [202, 0]
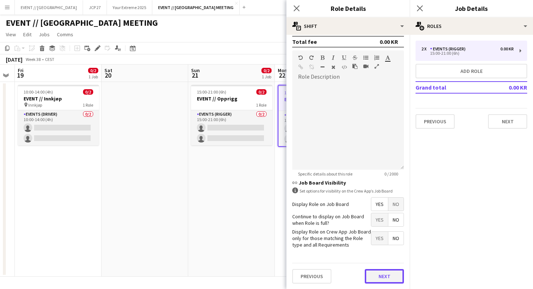
click at [380, 276] on button "Next" at bounding box center [384, 276] width 39 height 15
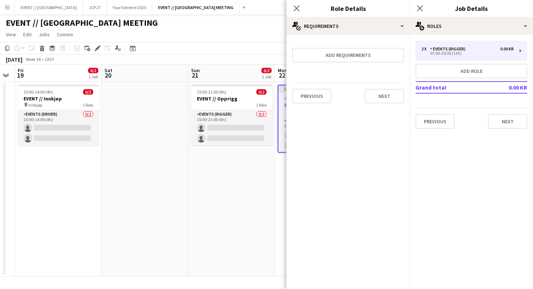
click at [386, 88] on div "Previous Next" at bounding box center [348, 96] width 112 height 26
click at [386, 92] on button "Next" at bounding box center [384, 96] width 39 height 15
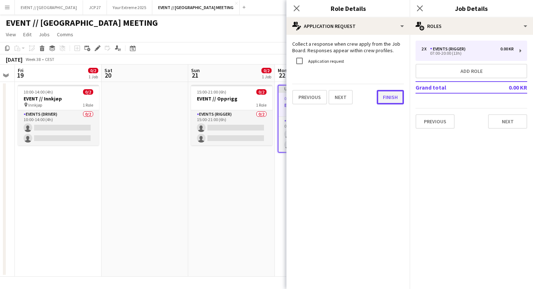
click at [386, 90] on button "Finish" at bounding box center [390, 97] width 27 height 15
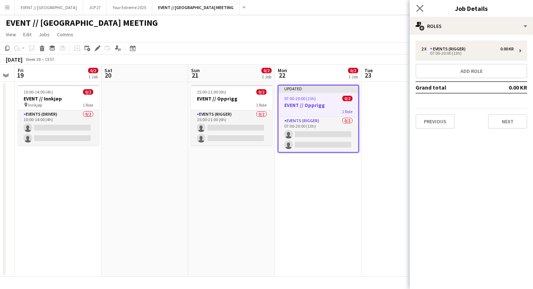
click at [416, 6] on app-icon "Close pop-in" at bounding box center [420, 8] width 11 height 11
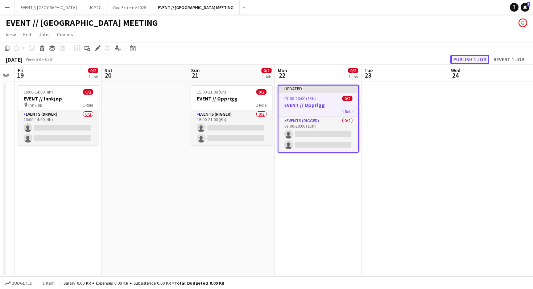
click at [463, 60] on button "Publish 1 job" at bounding box center [469, 59] width 39 height 9
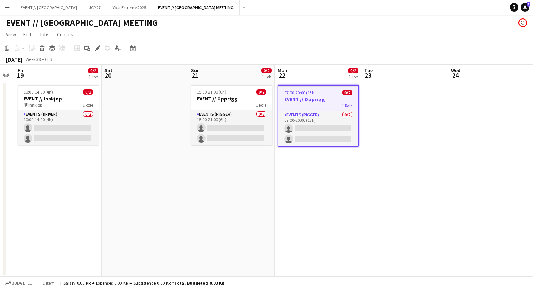
click at [385, 103] on app-date-cell at bounding box center [405, 179] width 87 height 195
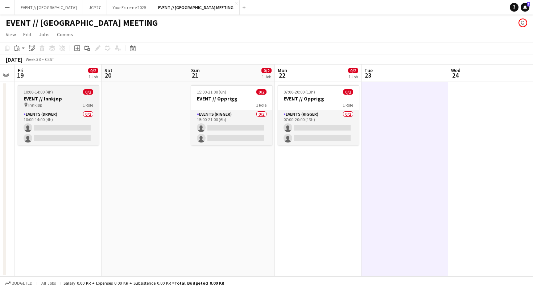
click at [64, 99] on h3 "EVENT // Innkjøp" at bounding box center [58, 98] width 81 height 7
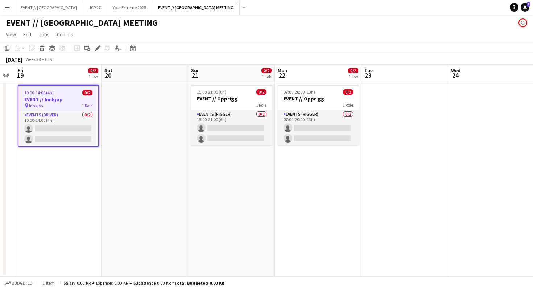
scroll to position [0, 331]
click at [370, 105] on app-date-cell at bounding box center [405, 179] width 87 height 195
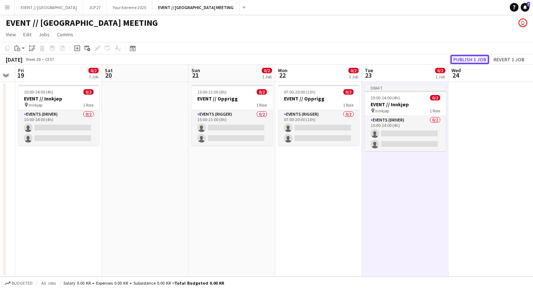
click at [465, 58] on button "Publish 1 job" at bounding box center [469, 59] width 39 height 9
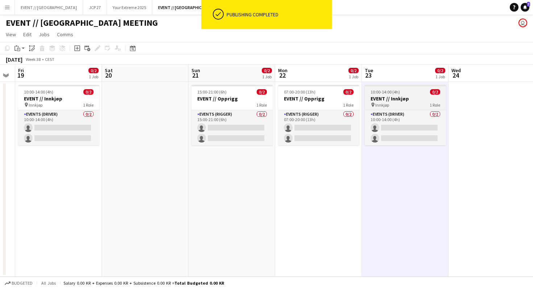
click at [411, 100] on h3 "EVENT // Innkjøp" at bounding box center [405, 98] width 81 height 7
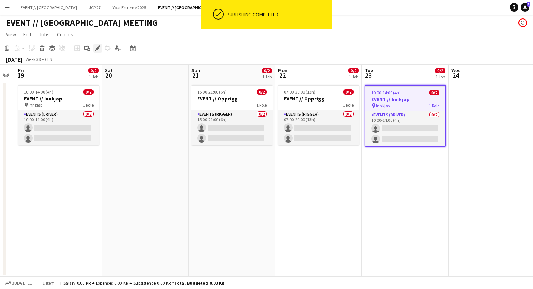
click at [96, 51] on icon "Edit" at bounding box center [98, 48] width 6 height 6
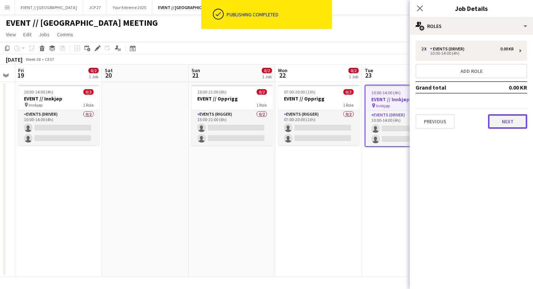
click at [503, 122] on button "Next" at bounding box center [507, 121] width 39 height 15
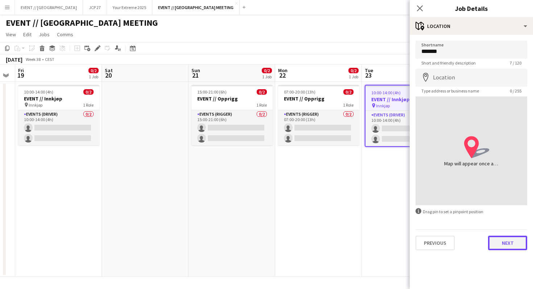
click at [503, 247] on button "Next" at bounding box center [507, 243] width 39 height 15
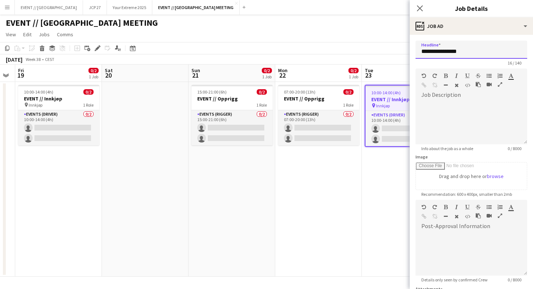
drag, startPoint x: 443, startPoint y: 51, endPoint x: 479, endPoint y: 53, distance: 35.2
click at [479, 53] on input "**********" at bounding box center [472, 50] width 112 height 18
click at [443, 53] on input "**********" at bounding box center [472, 50] width 112 height 18
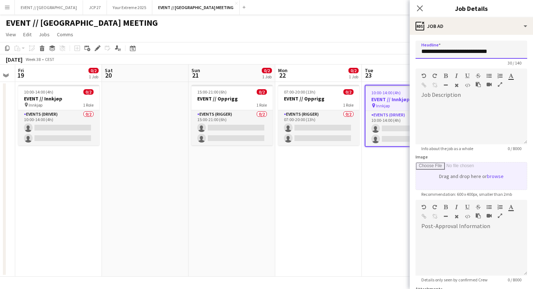
scroll to position [69, 0]
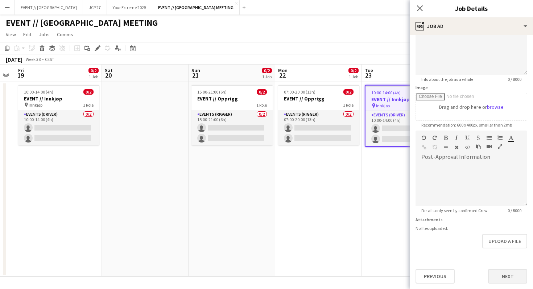
type input "**********"
click at [509, 280] on button "Next" at bounding box center [507, 276] width 39 height 15
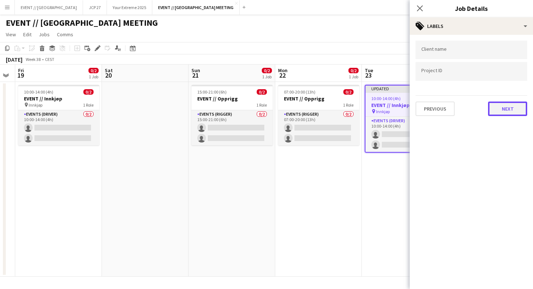
click at [502, 105] on button "Next" at bounding box center [507, 109] width 39 height 15
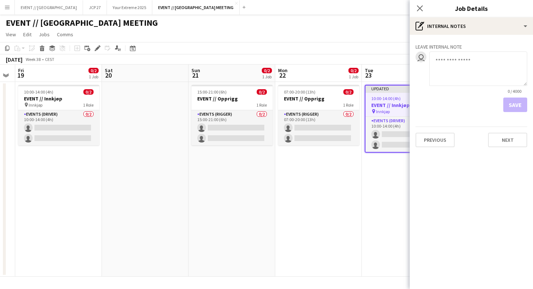
click at [377, 193] on app-date-cell "Updated 10:00-14:00 (4h) 0/2 EVENT // Innkjøp pin Innkjøp 1 Role Events (Driver…" at bounding box center [405, 179] width 87 height 195
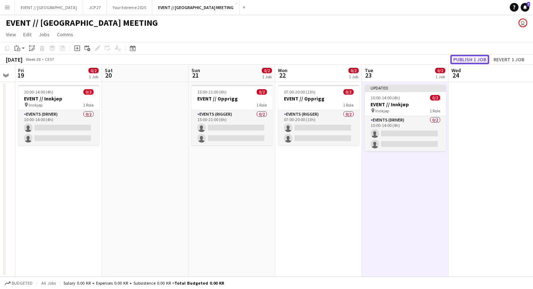
click at [478, 58] on button "Publish 1 job" at bounding box center [469, 59] width 39 height 9
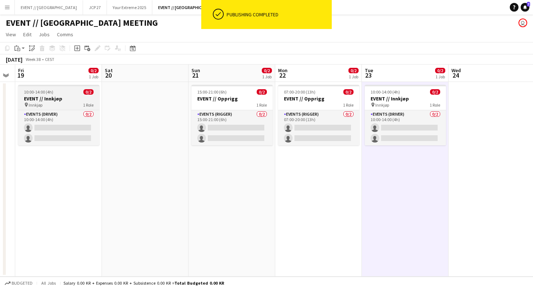
click at [61, 94] on div "10:00-14:00 (4h) 0/2" at bounding box center [58, 91] width 81 height 5
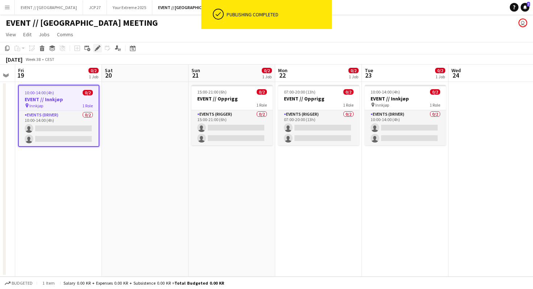
click at [96, 49] on icon at bounding box center [97, 48] width 4 height 4
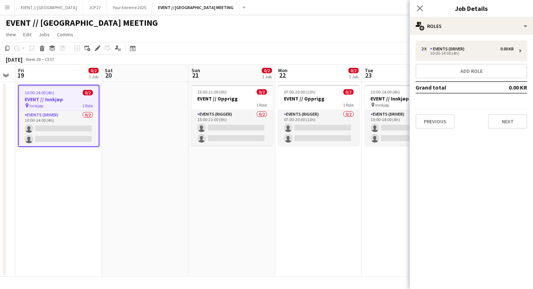
click at [498, 134] on div "2 x Events (Driver) 0.00 KR 10:00-14:00 (4h) Add role Grand total 0.00 KR Previ…" at bounding box center [471, 85] width 123 height 100
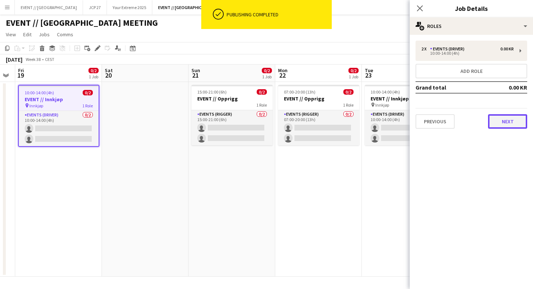
click at [499, 123] on button "Next" at bounding box center [507, 121] width 39 height 15
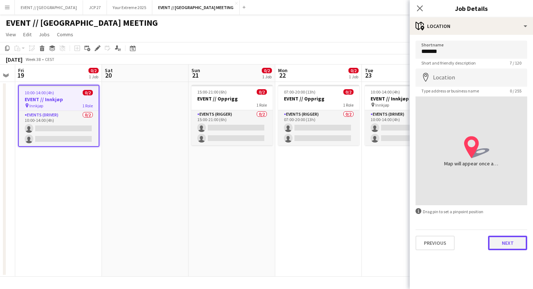
click at [519, 243] on button "Next" at bounding box center [507, 243] width 39 height 15
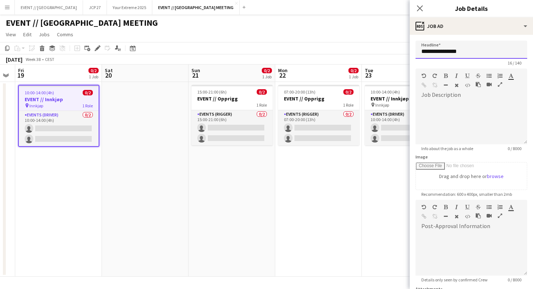
click at [443, 53] on input "**********" at bounding box center [472, 50] width 112 height 18
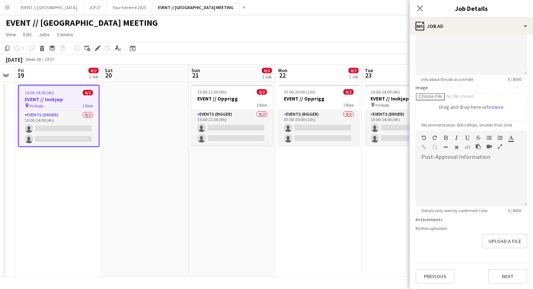
type input "**********"
click at [510, 287] on div "**********" at bounding box center [471, 128] width 123 height 324
click at [508, 284] on div "**********" at bounding box center [471, 128] width 123 height 324
click at [506, 276] on button "Next" at bounding box center [507, 276] width 39 height 15
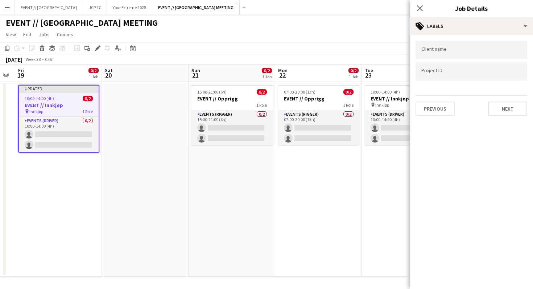
scroll to position [0, 0]
click at [504, 106] on button "Next" at bounding box center [507, 109] width 39 height 15
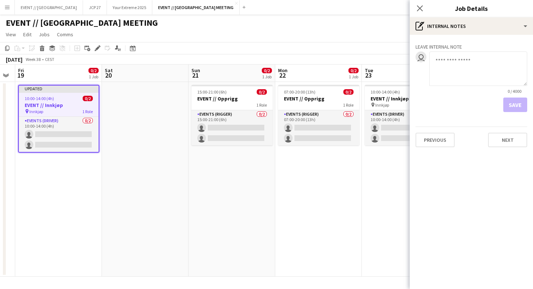
click at [357, 173] on app-date-cell "07:00-20:00 (13h) 0/2 EVENT // Opprigg 1 Role Events (Rigger) 0/2 07:00-20:00 (…" at bounding box center [318, 179] width 87 height 195
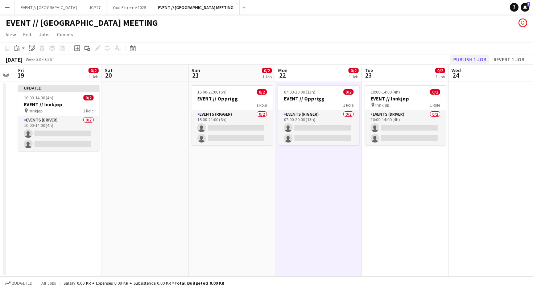
click at [483, 54] on div "[DATE] Week 38 • CEST Publish 1 job Revert 1 job" at bounding box center [266, 59] width 533 height 10
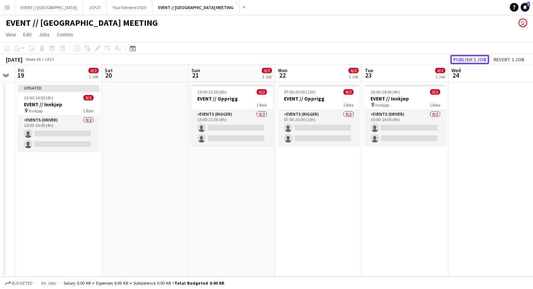
click at [481, 58] on button "Publish 1 job" at bounding box center [469, 59] width 39 height 9
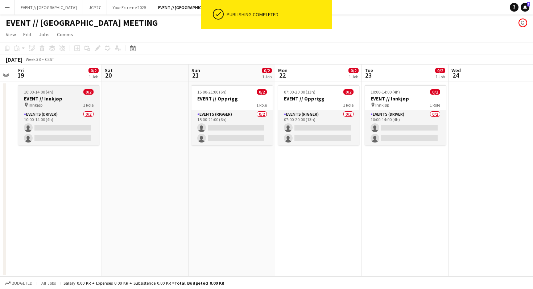
click at [45, 98] on h3 "EVENT // Innkjøp" at bounding box center [58, 98] width 81 height 7
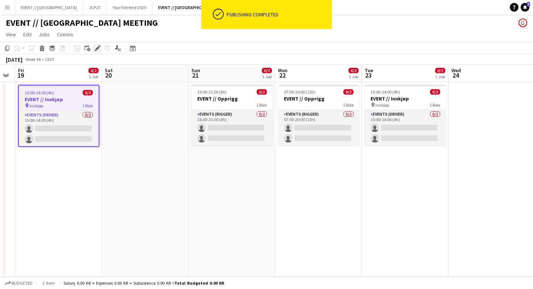
click at [96, 48] on icon "Edit" at bounding box center [98, 48] width 6 height 6
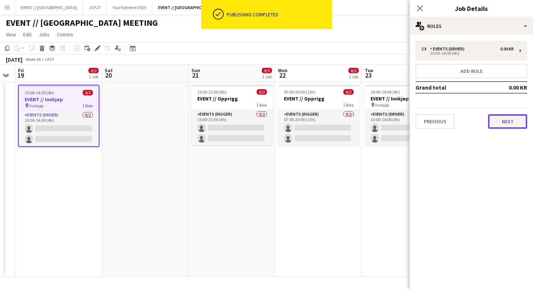
click at [497, 126] on button "Next" at bounding box center [507, 121] width 39 height 15
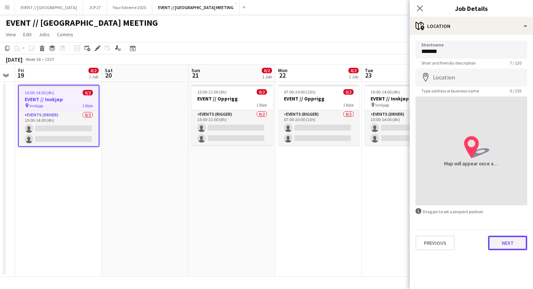
click at [499, 242] on button "Next" at bounding box center [507, 243] width 39 height 15
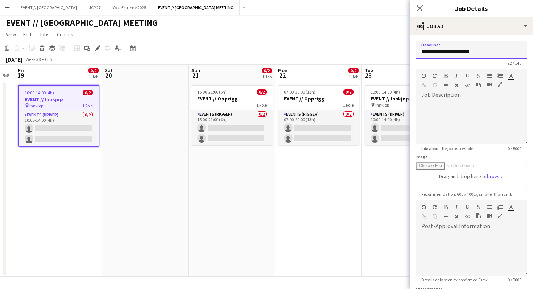
drag, startPoint x: 421, startPoint y: 50, endPoint x: 499, endPoint y: 50, distance: 77.6
click at [499, 50] on input "**********" at bounding box center [472, 50] width 112 height 18
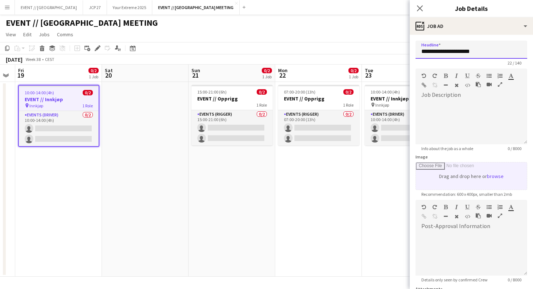
scroll to position [69, 0]
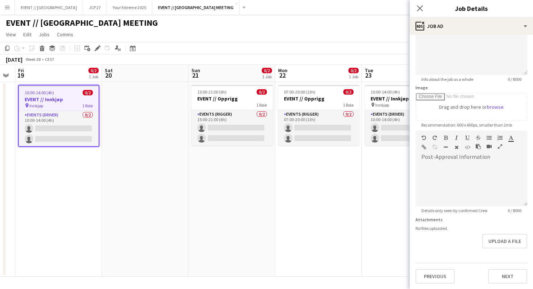
click at [507, 285] on div "**********" at bounding box center [471, 128] width 123 height 324
click at [507, 282] on button "Next" at bounding box center [507, 276] width 39 height 15
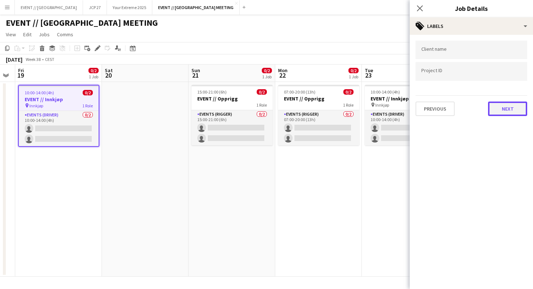
click at [502, 108] on button "Next" at bounding box center [507, 109] width 39 height 15
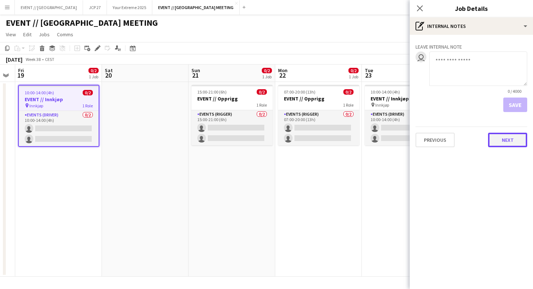
click at [503, 133] on button "Next" at bounding box center [507, 140] width 39 height 15
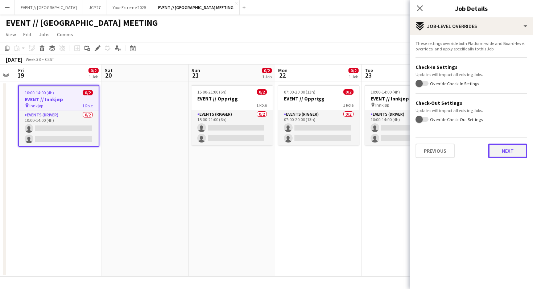
click at [508, 153] on button "Next" at bounding box center [507, 151] width 39 height 15
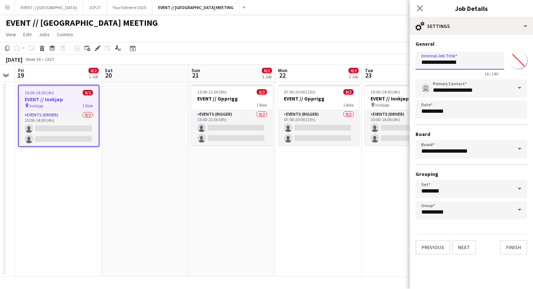
drag, startPoint x: 422, startPoint y: 63, endPoint x: 479, endPoint y: 63, distance: 56.6
click at [479, 63] on input "**********" at bounding box center [460, 60] width 88 height 18
paste input "******"
type input "**********"
click at [513, 248] on button "Finish" at bounding box center [513, 247] width 27 height 15
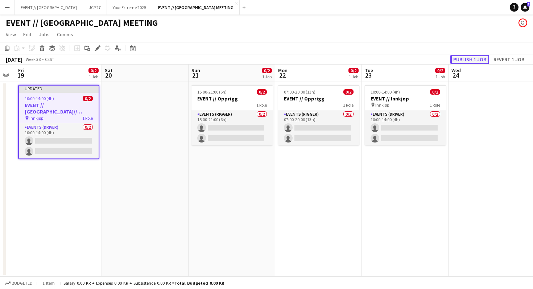
click at [466, 58] on button "Publish 1 job" at bounding box center [469, 59] width 39 height 9
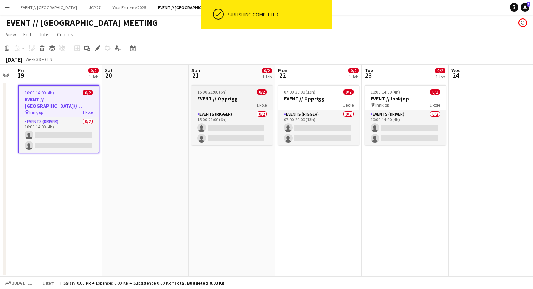
click at [236, 97] on h3 "EVENT // Opprigg" at bounding box center [231, 98] width 81 height 7
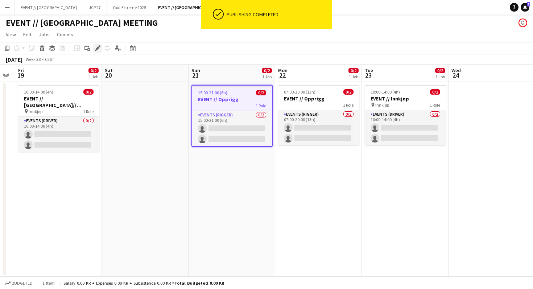
click at [99, 48] on icon "Edit" at bounding box center [98, 48] width 6 height 6
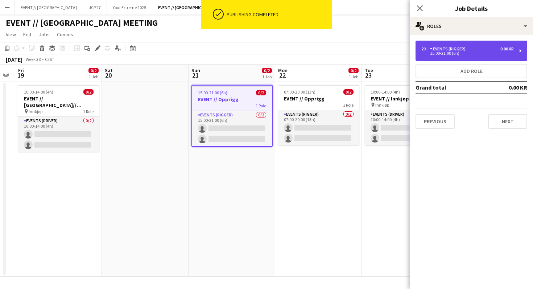
click at [447, 49] on div "Events (Rigger)" at bounding box center [449, 48] width 38 height 5
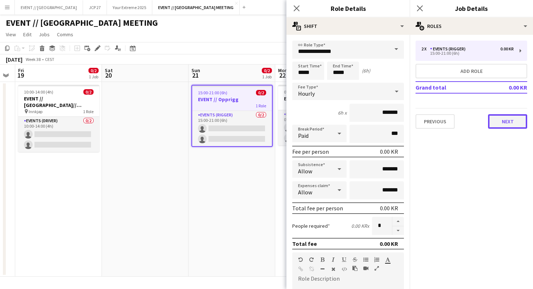
click at [508, 119] on button "Next" at bounding box center [507, 121] width 39 height 15
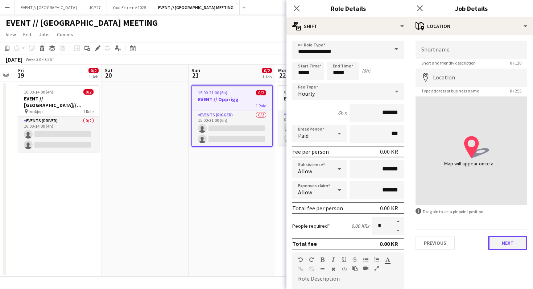
click at [514, 240] on button "Next" at bounding box center [507, 243] width 39 height 15
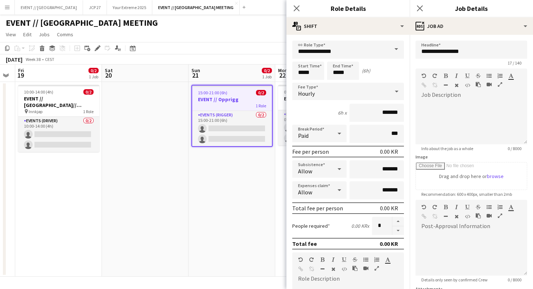
scroll to position [69, 0]
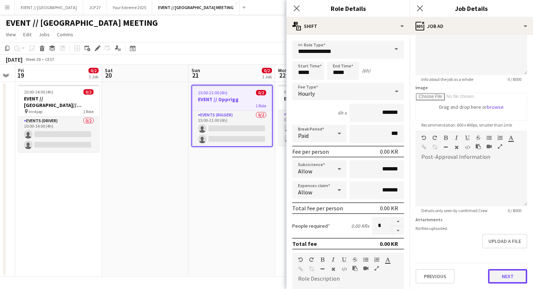
click at [514, 277] on button "Next" at bounding box center [507, 276] width 39 height 15
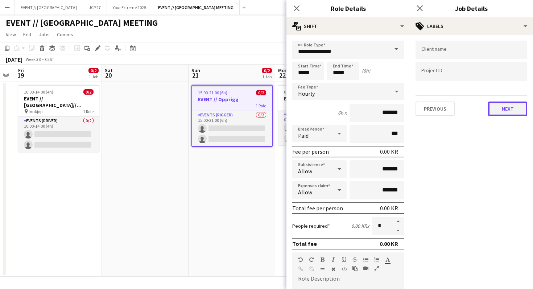
click at [504, 107] on button "Next" at bounding box center [507, 109] width 39 height 15
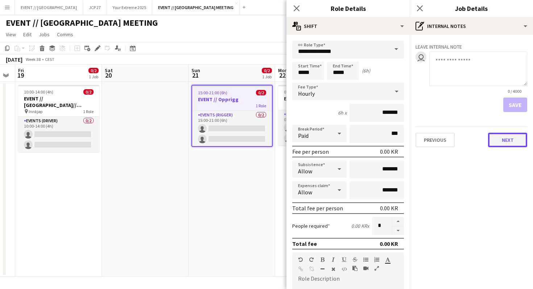
click at [508, 146] on button "Next" at bounding box center [507, 140] width 39 height 15
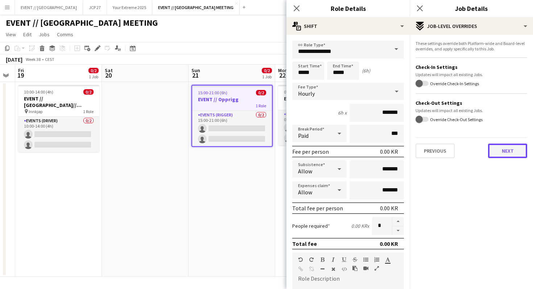
click at [504, 151] on button "Next" at bounding box center [507, 151] width 39 height 15
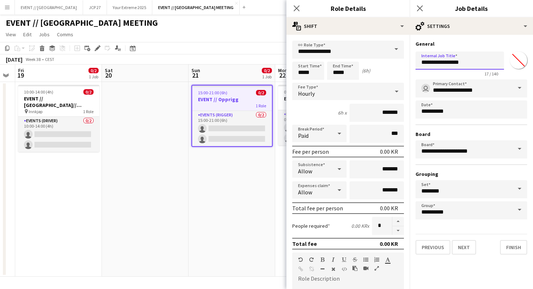
click at [443, 62] on input "**********" at bounding box center [460, 60] width 88 height 18
type input "**********"
click at [513, 251] on button "Finish" at bounding box center [513, 247] width 27 height 15
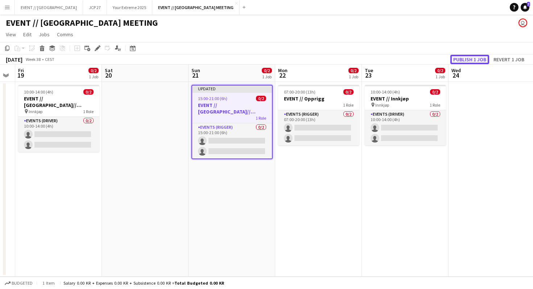
click at [468, 55] on button "Publish 1 job" at bounding box center [469, 59] width 39 height 9
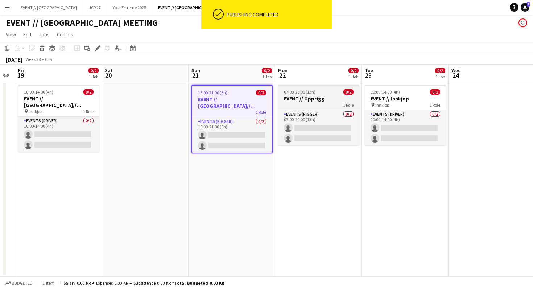
click at [337, 89] on div "07:00-20:00 (13h) 0/2" at bounding box center [318, 91] width 81 height 5
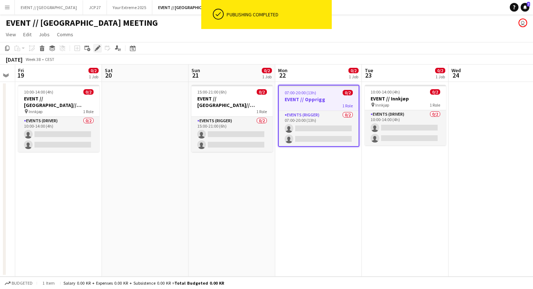
click at [97, 48] on icon at bounding box center [97, 48] width 4 height 4
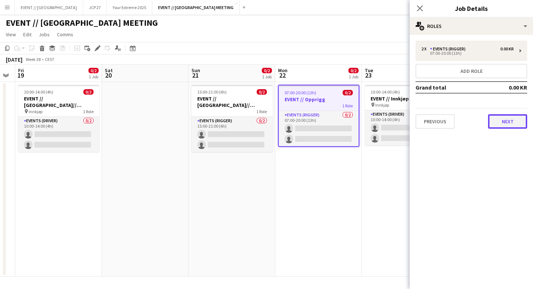
click at [501, 118] on button "Next" at bounding box center [507, 121] width 39 height 15
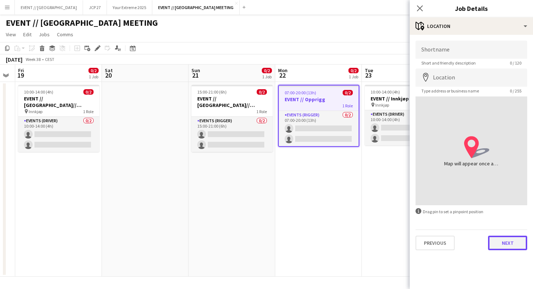
click at [506, 244] on button "Next" at bounding box center [507, 243] width 39 height 15
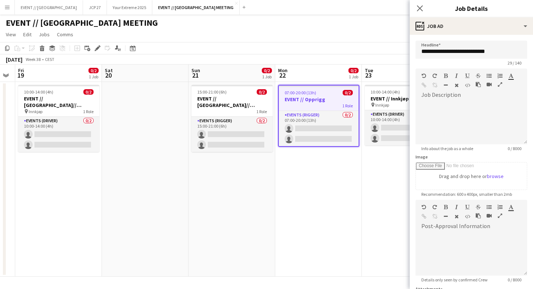
scroll to position [69, 0]
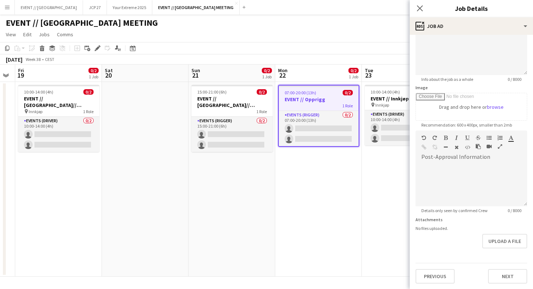
click at [504, 286] on div "**********" at bounding box center [471, 128] width 123 height 324
click at [504, 278] on button "Next" at bounding box center [507, 276] width 39 height 15
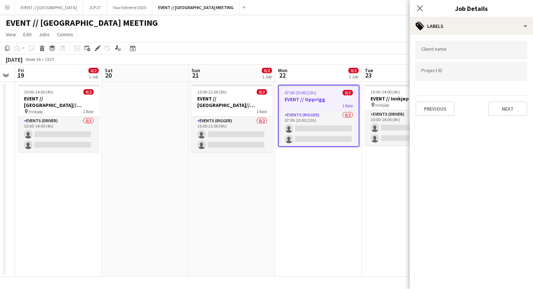
scroll to position [0, 0]
click at [504, 107] on button "Next" at bounding box center [507, 109] width 39 height 15
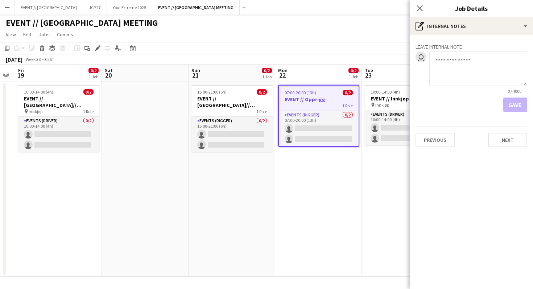
click at [501, 151] on div "Leave internal note user 0 / 4000 Save Previous Next" at bounding box center [471, 94] width 123 height 118
click at [501, 143] on button "Next" at bounding box center [507, 140] width 39 height 15
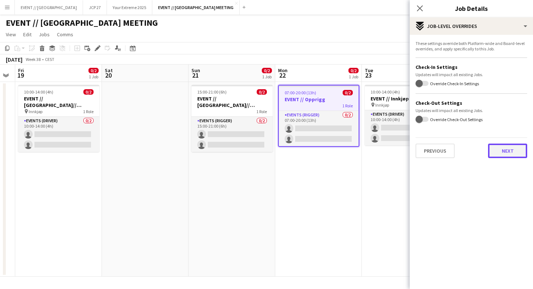
click at [503, 156] on button "Next" at bounding box center [507, 151] width 39 height 15
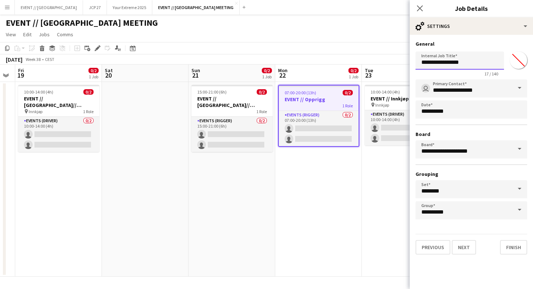
click at [443, 63] on input "**********" at bounding box center [460, 60] width 88 height 18
type input "**********"
click at [514, 250] on button "Finish" at bounding box center [513, 247] width 27 height 15
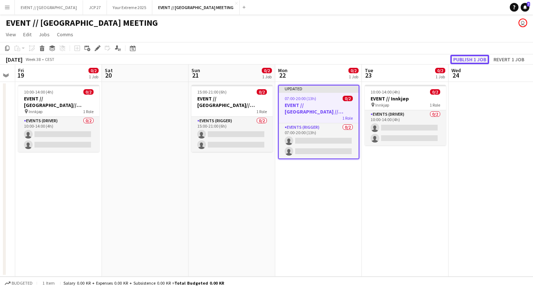
click at [464, 55] on button "Publish 1 job" at bounding box center [469, 59] width 39 height 9
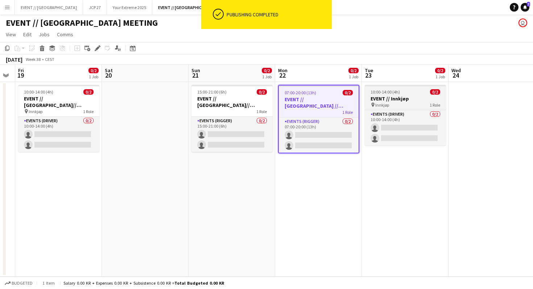
click at [398, 96] on h3 "EVENT // Innkjøp" at bounding box center [405, 98] width 81 height 7
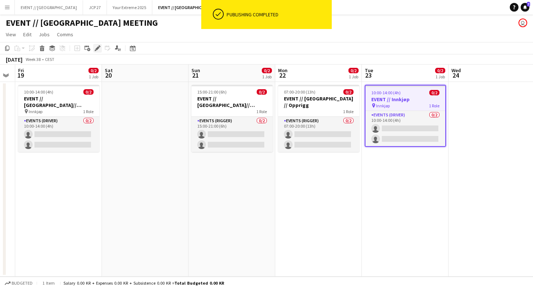
click at [96, 46] on icon "Edit" at bounding box center [98, 48] width 6 height 6
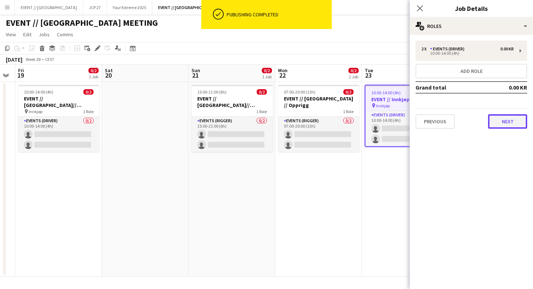
click at [504, 128] on button "Next" at bounding box center [507, 121] width 39 height 15
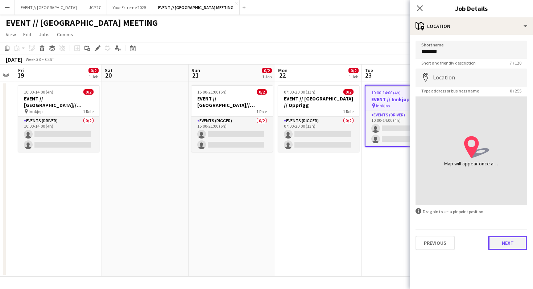
click at [510, 237] on button "Next" at bounding box center [507, 243] width 39 height 15
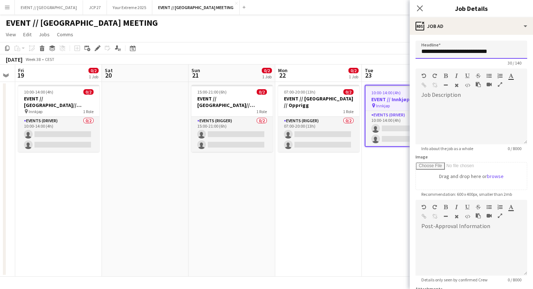
click at [454, 50] on input "**********" at bounding box center [472, 50] width 112 height 18
type input "**********"
drag, startPoint x: 420, startPoint y: 52, endPoint x: 533, endPoint y: 55, distance: 112.8
click at [533, 55] on form "**********" at bounding box center [471, 197] width 123 height 312
type input "*"
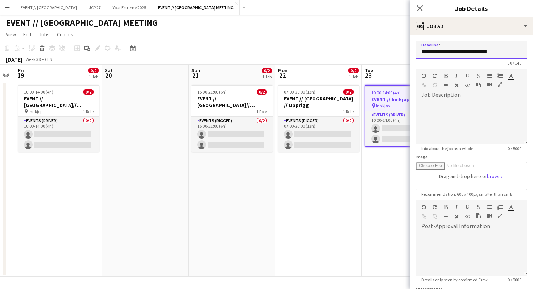
type input "**********"
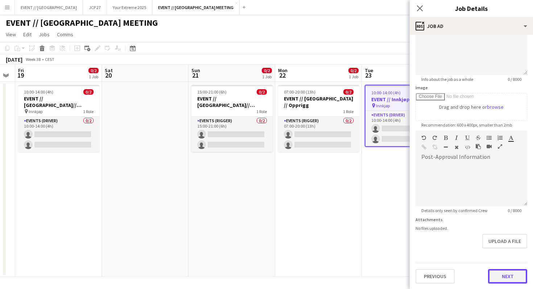
click at [502, 271] on button "Next" at bounding box center [507, 276] width 39 height 15
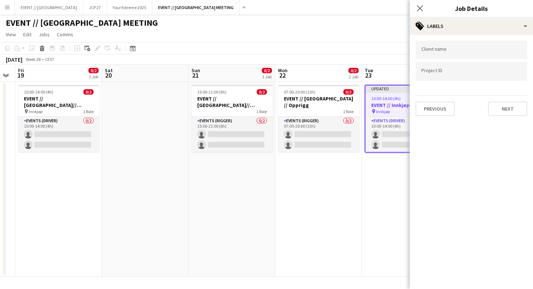
scroll to position [0, 0]
click at [513, 109] on button "Next" at bounding box center [507, 109] width 39 height 15
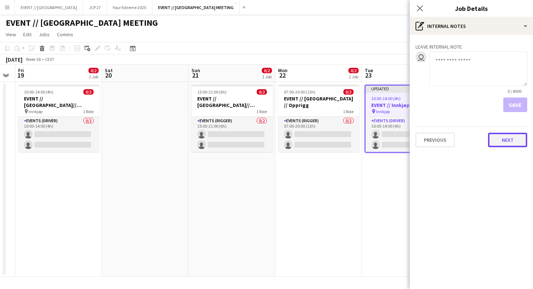
click at [502, 140] on button "Next" at bounding box center [507, 140] width 39 height 15
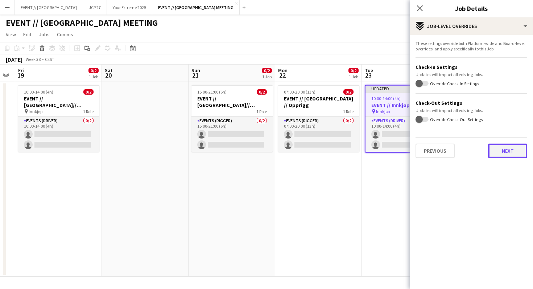
click at [504, 153] on button "Next" at bounding box center [507, 151] width 39 height 15
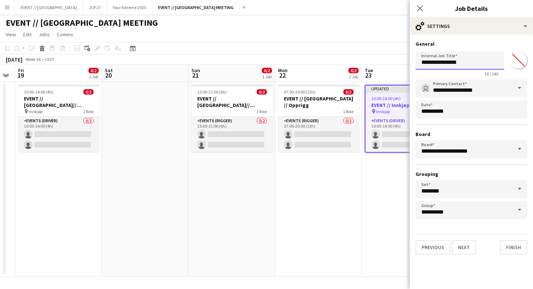
click at [443, 63] on input "**********" at bounding box center [460, 60] width 88 height 18
type input "**********"
click at [512, 251] on button "Finish" at bounding box center [513, 247] width 27 height 15
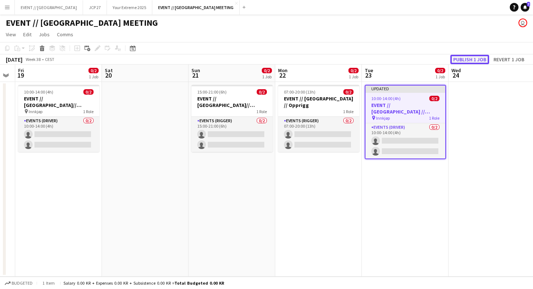
click at [478, 56] on button "Publish 1 job" at bounding box center [469, 59] width 39 height 9
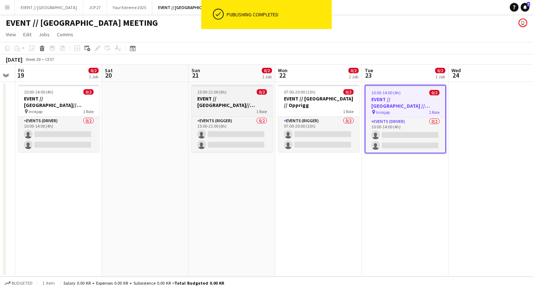
click at [214, 108] on div "1 Role" at bounding box center [231, 111] width 81 height 6
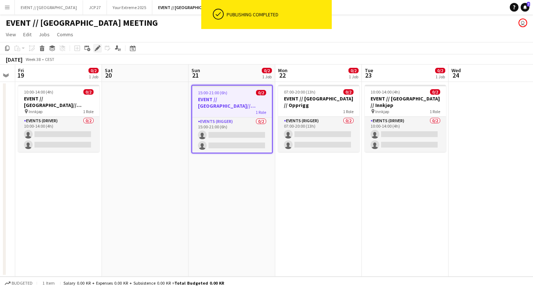
click at [98, 47] on icon at bounding box center [97, 48] width 4 height 4
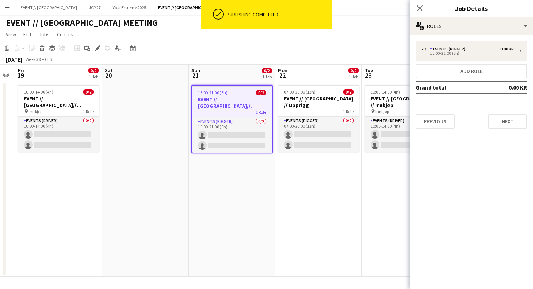
click at [362, 28] on div "EVENT // [GEOGRAPHIC_DATA] MEETING user" at bounding box center [266, 22] width 533 height 14
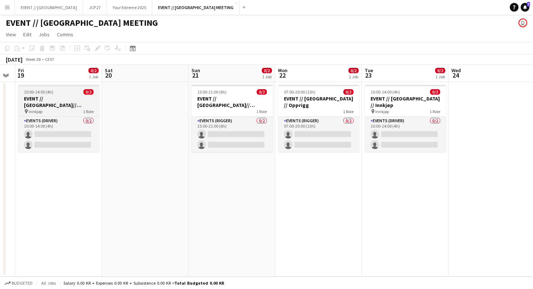
click at [67, 108] on div "pin Innkjøp 1 Role" at bounding box center [58, 111] width 81 height 6
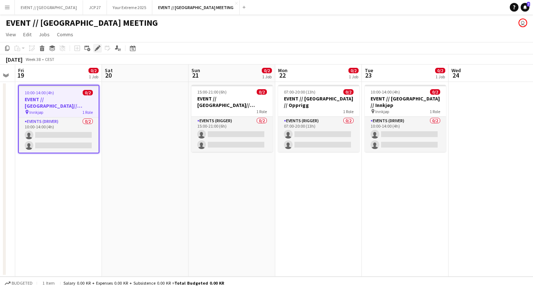
click at [97, 49] on icon at bounding box center [97, 48] width 4 height 4
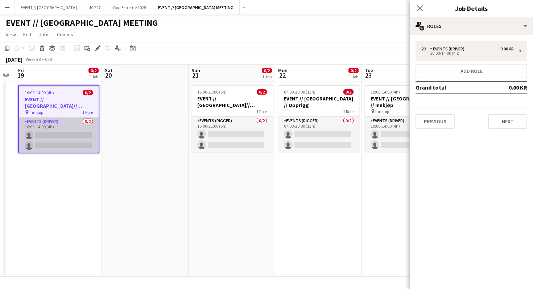
click at [66, 124] on app-card-role "Events (Driver) 0/2 10:00-14:00 (4h) single-neutral-actions single-neutral-acti…" at bounding box center [59, 134] width 80 height 35
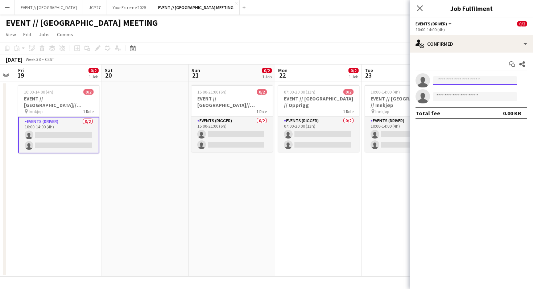
click at [442, 81] on input at bounding box center [475, 80] width 84 height 9
click at [456, 54] on div "Start chat Share single-neutral-actions single-neutral-actions Total fee 0.00 KR" at bounding box center [471, 89] width 123 height 72
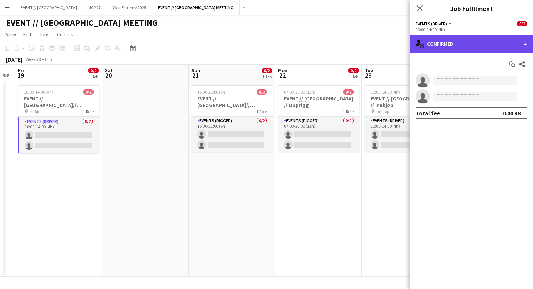
click at [456, 46] on div "single-neutral-actions-check-2 Confirmed" at bounding box center [471, 43] width 123 height 17
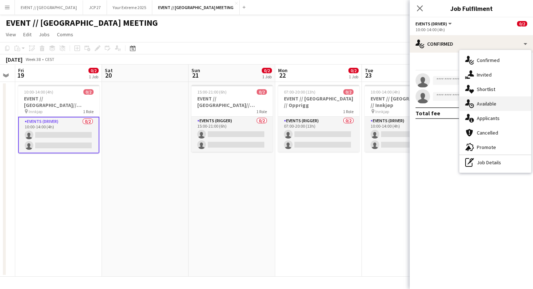
click at [488, 104] on span "Available" at bounding box center [487, 103] width 20 height 7
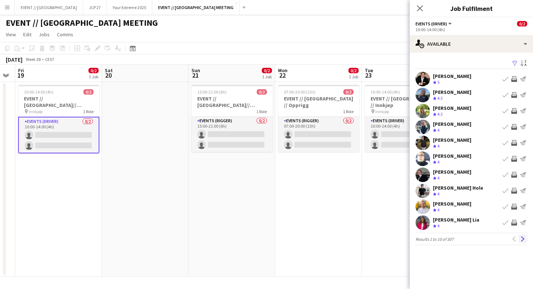
click at [524, 238] on app-icon "Next" at bounding box center [522, 238] width 5 height 5
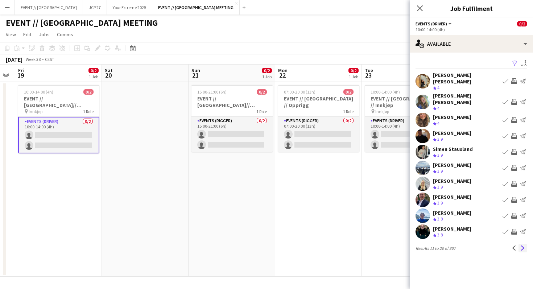
click at [524, 246] on app-icon "Next" at bounding box center [522, 248] width 5 height 5
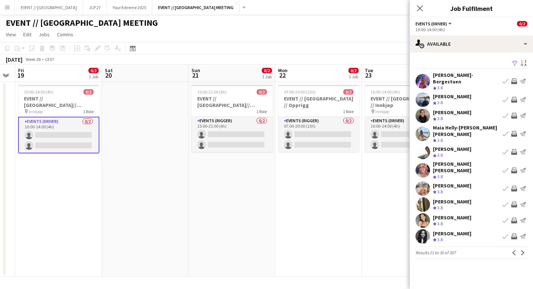
click at [524, 247] on app-pager "Results 21 to 30 of 307 Previous Next" at bounding box center [472, 253] width 112 height 12
click at [524, 248] on button "Next" at bounding box center [523, 252] width 9 height 9
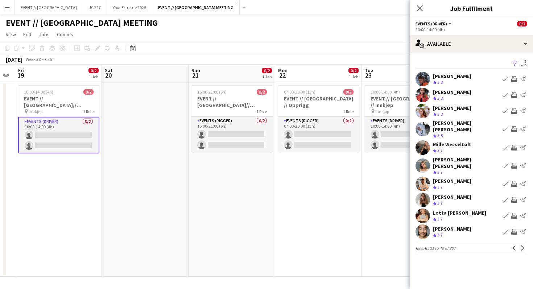
click at [427, 177] on app-user-avatar at bounding box center [423, 184] width 15 height 15
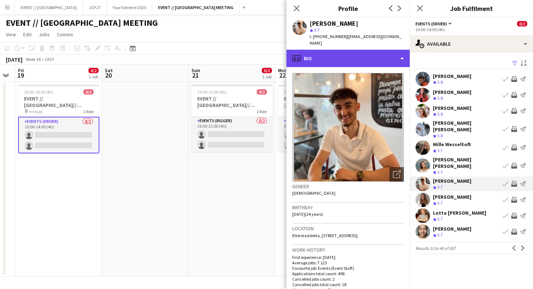
click at [395, 50] on div "profile Bio" at bounding box center [347, 58] width 123 height 17
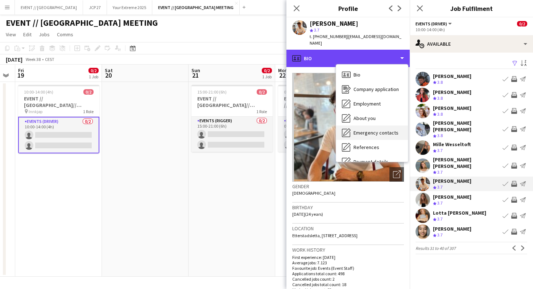
scroll to position [68, 0]
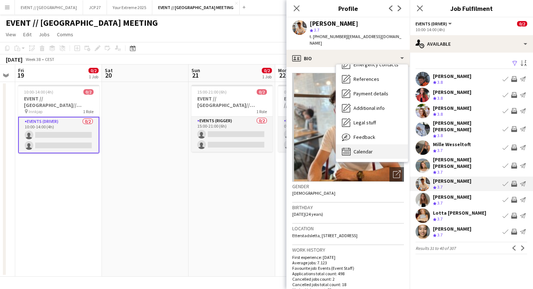
click at [376, 144] on div "Calendar Calendar" at bounding box center [372, 151] width 72 height 15
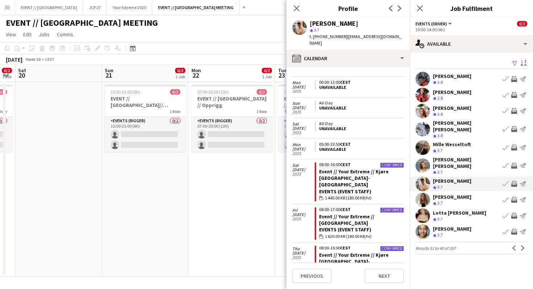
scroll to position [1163, 0]
